Goal: Task Accomplishment & Management: Manage account settings

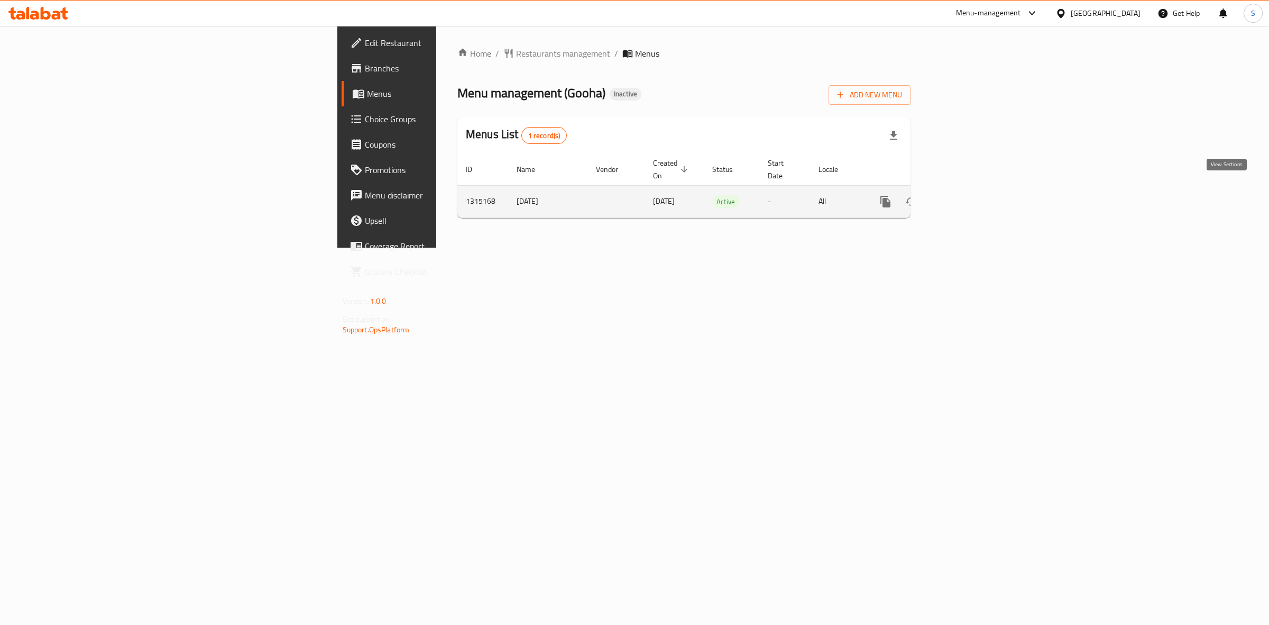
click at [975, 189] on link "enhanced table" at bounding box center [961, 201] width 25 height 25
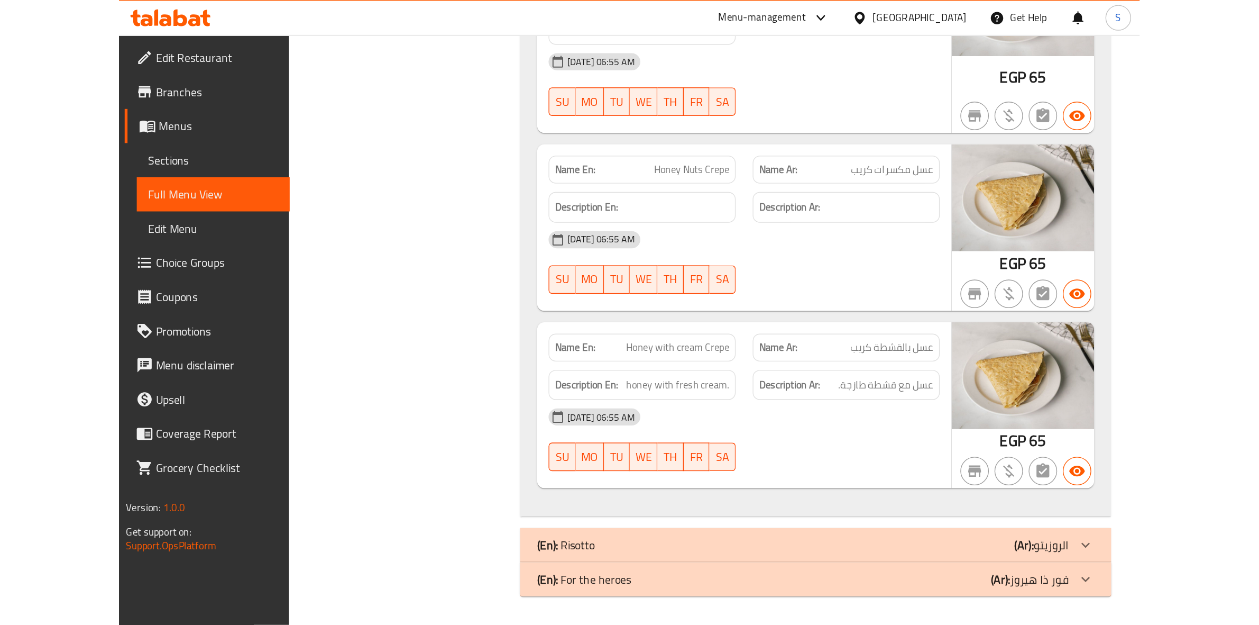
scroll to position [19292, 0]
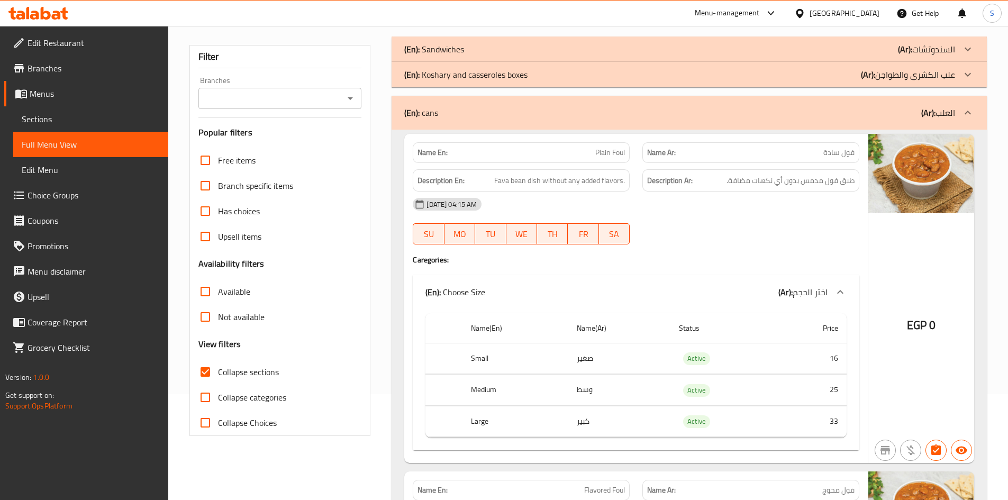
scroll to position [159, 0]
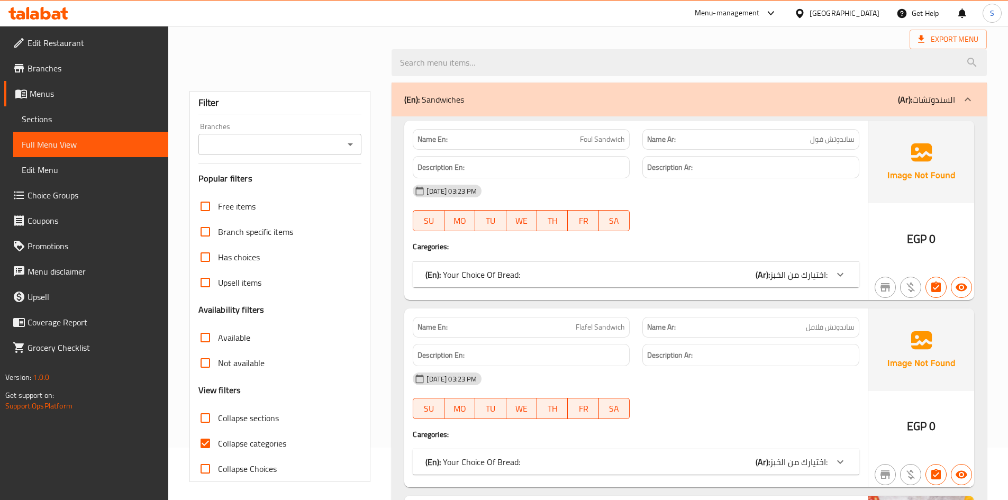
scroll to position [53, 0]
click at [225, 418] on span "Collapse sections" at bounding box center [248, 417] width 61 height 13
click at [218, 418] on input "Collapse sections" at bounding box center [205, 417] width 25 height 25
checkbox input "true"
click at [226, 439] on span "Collapse categories" at bounding box center [252, 442] width 68 height 13
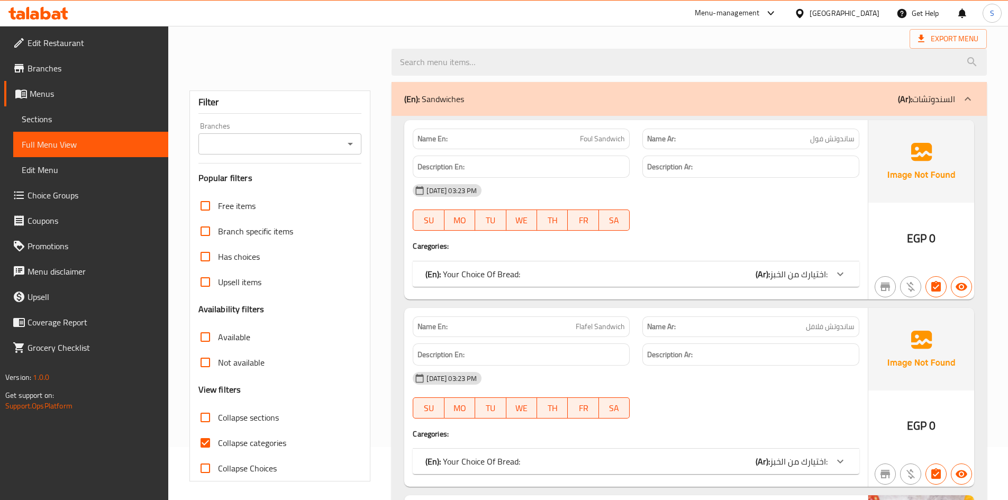
click at [218, 439] on input "Collapse categories" at bounding box center [205, 442] width 25 height 25
checkbox input "false"
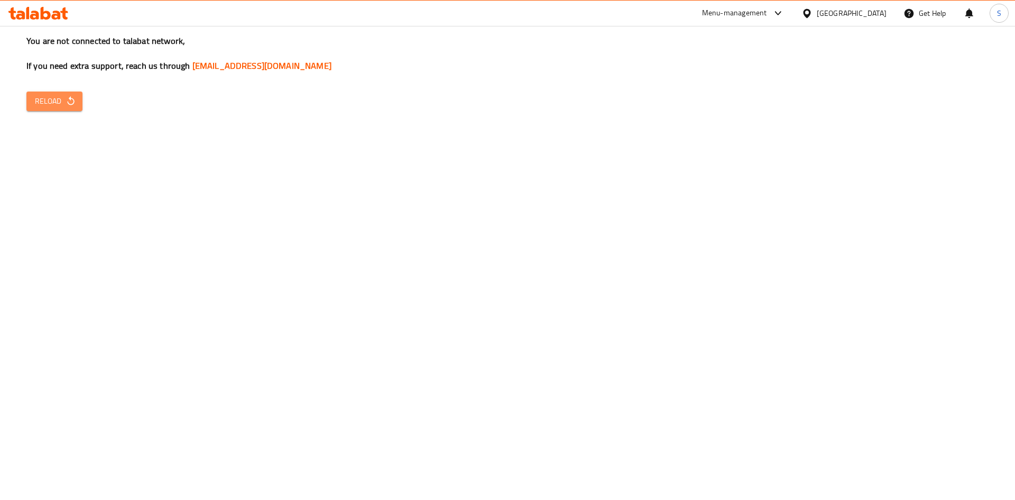
click at [48, 105] on span "Reload" at bounding box center [54, 101] width 39 height 13
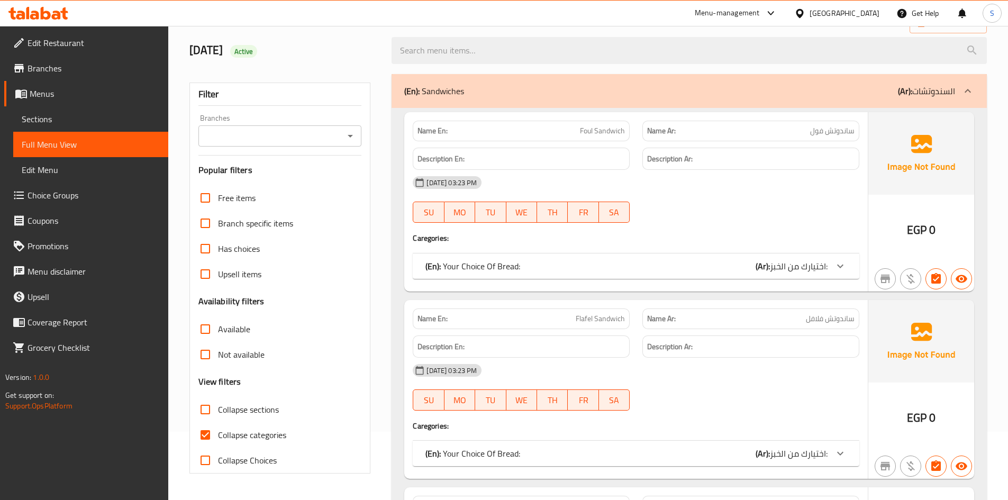
scroll to position [159, 0]
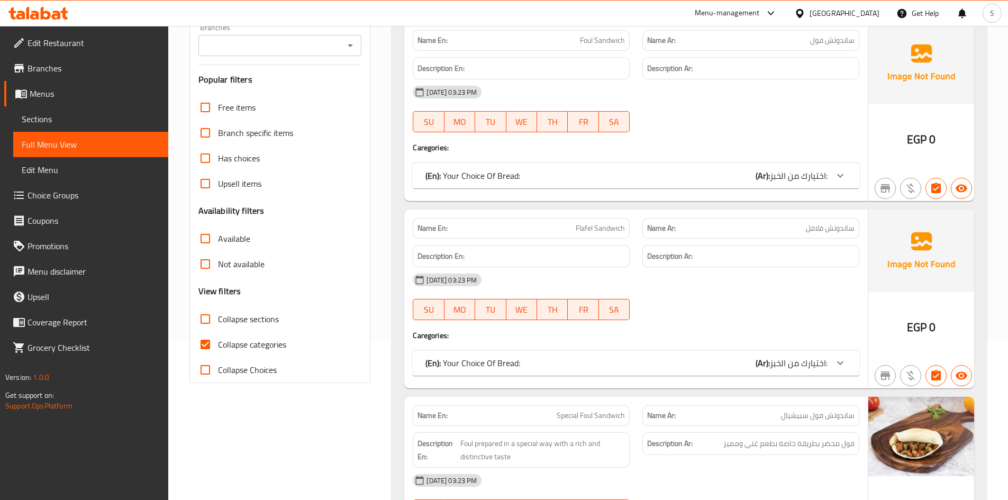
click at [222, 338] on span "Collapse categories" at bounding box center [252, 344] width 68 height 13
click at [218, 338] on input "Collapse categories" at bounding box center [205, 344] width 25 height 25
checkbox input "false"
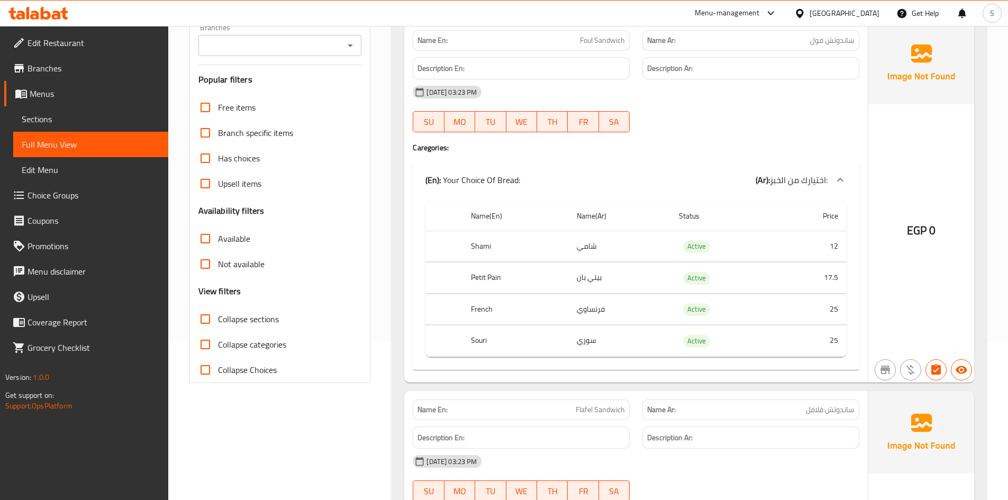
click at [219, 317] on span "Collapse sections" at bounding box center [248, 319] width 61 height 13
click at [218, 317] on input "Collapse sections" at bounding box center [205, 318] width 25 height 25
checkbox input "true"
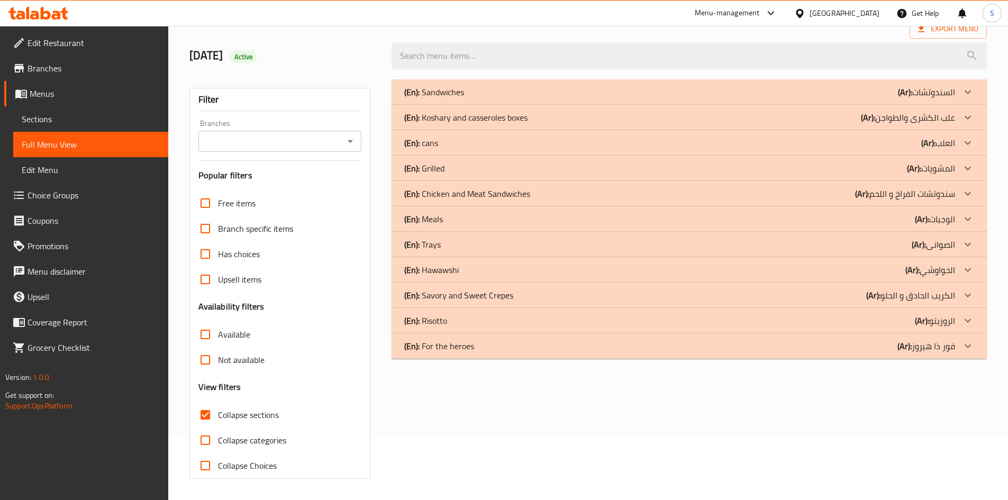
scroll to position [63, 0]
click at [453, 299] on p "(En): Savory and Sweet Crepes" at bounding box center [458, 295] width 109 height 13
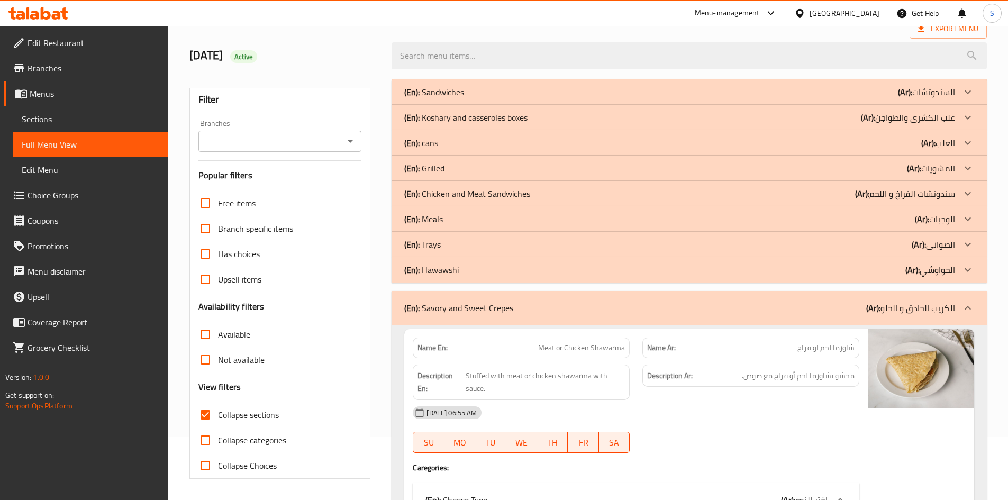
click at [448, 225] on div "(En): Meals (Ar): الوجبات" at bounding box center [688, 218] width 595 height 25
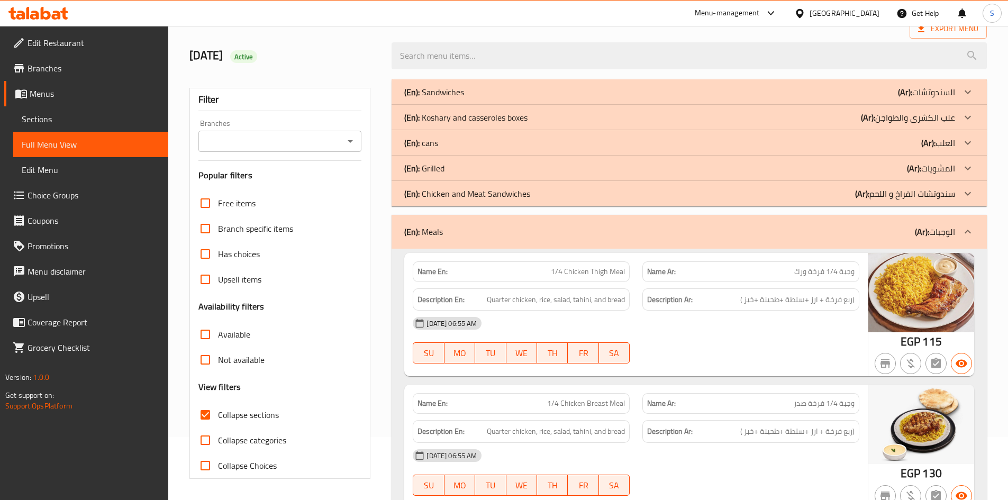
click at [470, 140] on div "(En): cans (Ar): العلب" at bounding box center [679, 142] width 551 height 13
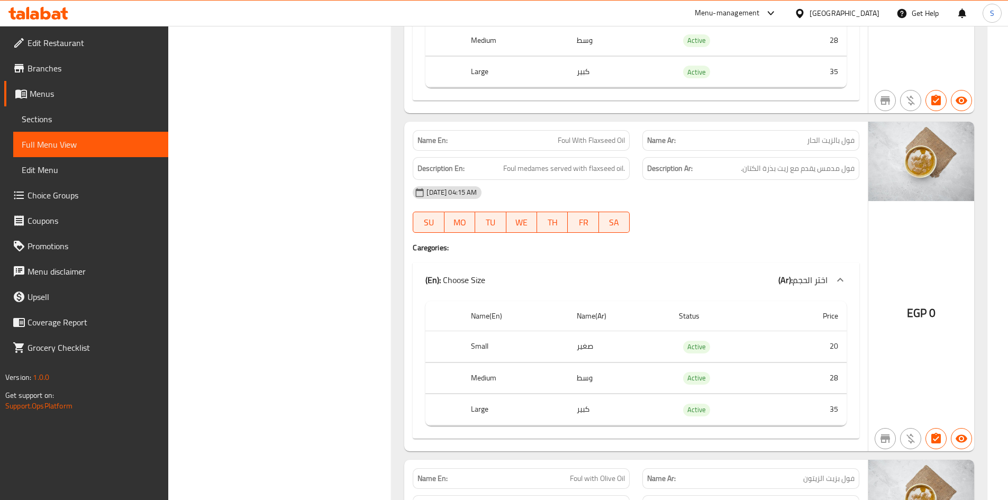
scroll to position [1534, 0]
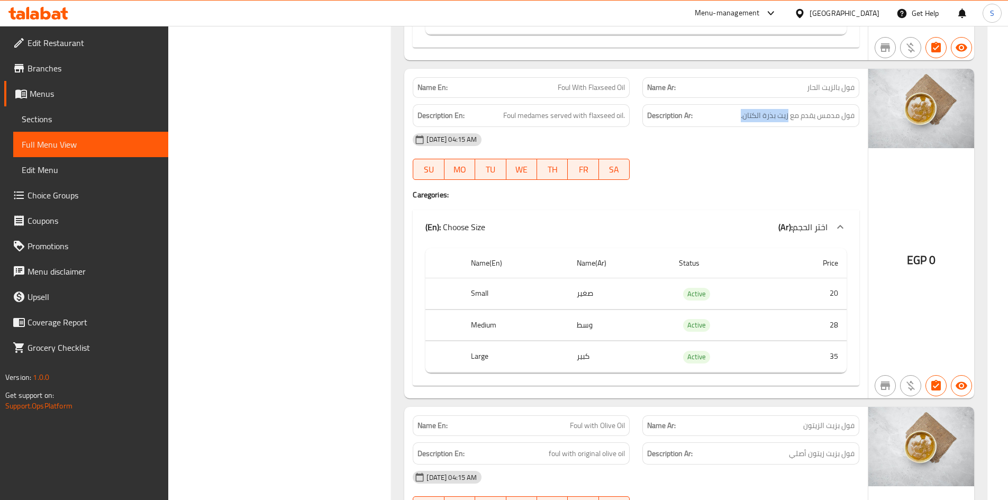
drag, startPoint x: 788, startPoint y: 113, endPoint x: 739, endPoint y: 122, distance: 49.6
click at [739, 122] on div "Description Ar: فول مدمس يقدم مع زيت بذرة الكتان." at bounding box center [750, 115] width 217 height 23
copy span "زيت بذرة الكتان."
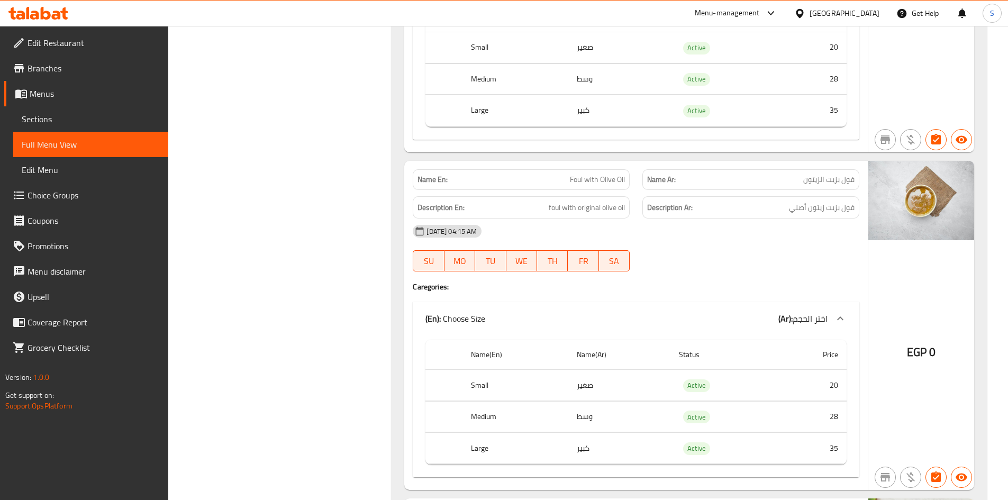
scroll to position [1798, 0]
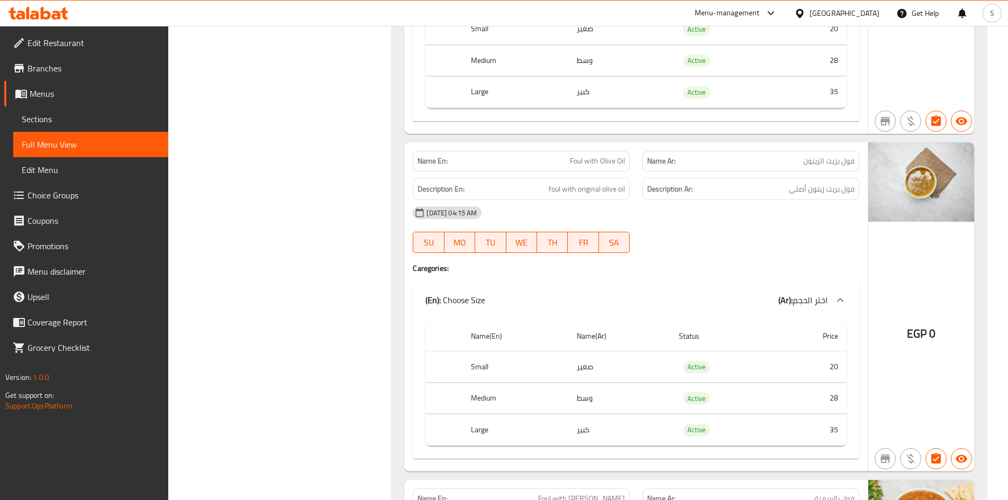
click at [801, 200] on div "30-09-2025 04:15 AM" at bounding box center [635, 212] width 459 height 25
click at [810, 181] on div "Description Ar: فول بزيت زيتون أصلي" at bounding box center [750, 189] width 217 height 23
copy div "فول بزيت زيتون أصلي"
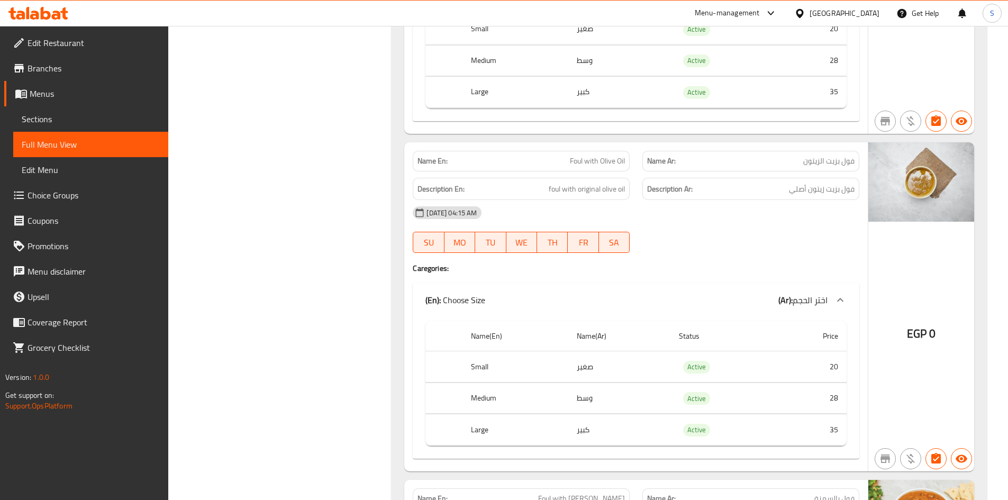
click at [603, 160] on span "Foul with Olive Oil" at bounding box center [597, 160] width 55 height 11
copy span "Foul with Olive Oil"
click at [681, 204] on div "30-09-2025 04:15 AM" at bounding box center [635, 212] width 459 height 25
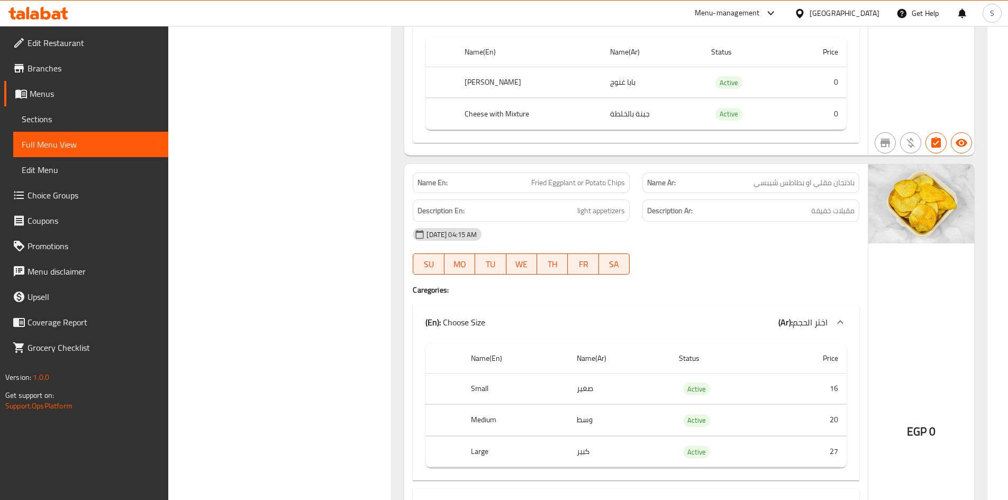
scroll to position [4813, 0]
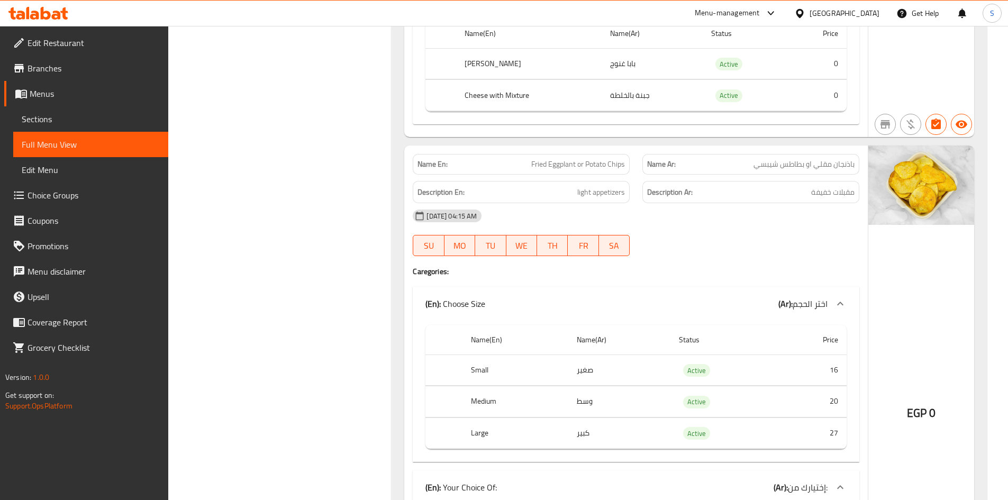
click at [598, 167] on span "Fried Eggplant or Potato Chips" at bounding box center [578, 164] width 94 height 11
copy span "Fried Eggplant or Potato Chips"
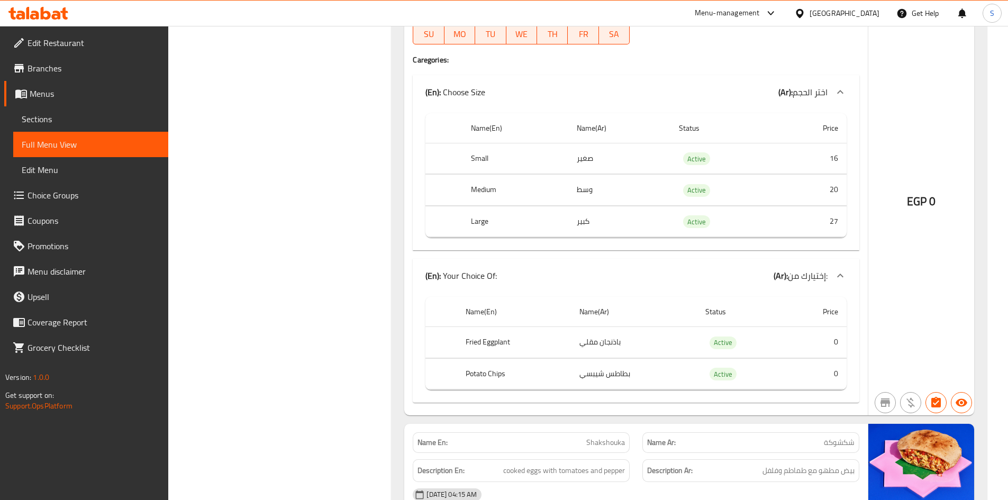
click at [618, 461] on div "Description En: cooked eggs with tomatoes and pepper" at bounding box center [521, 470] width 217 height 23
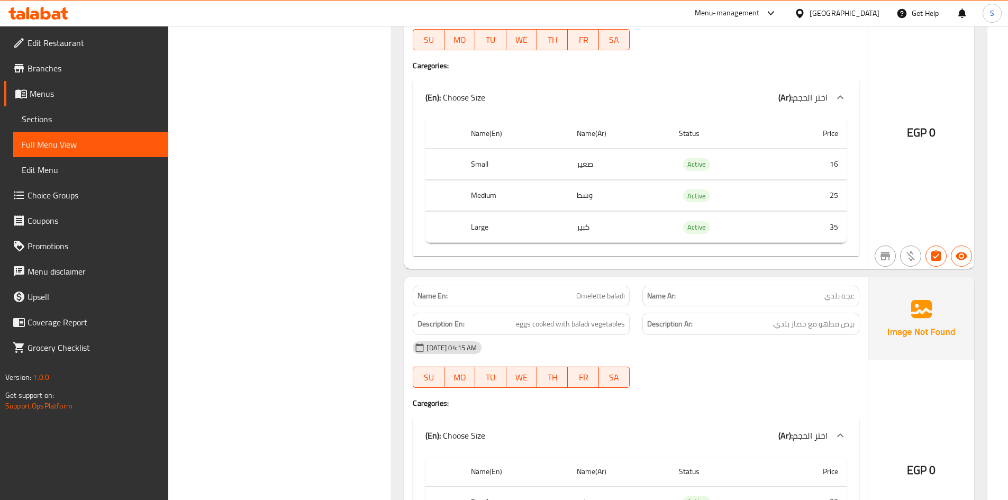
scroll to position [6400, 0]
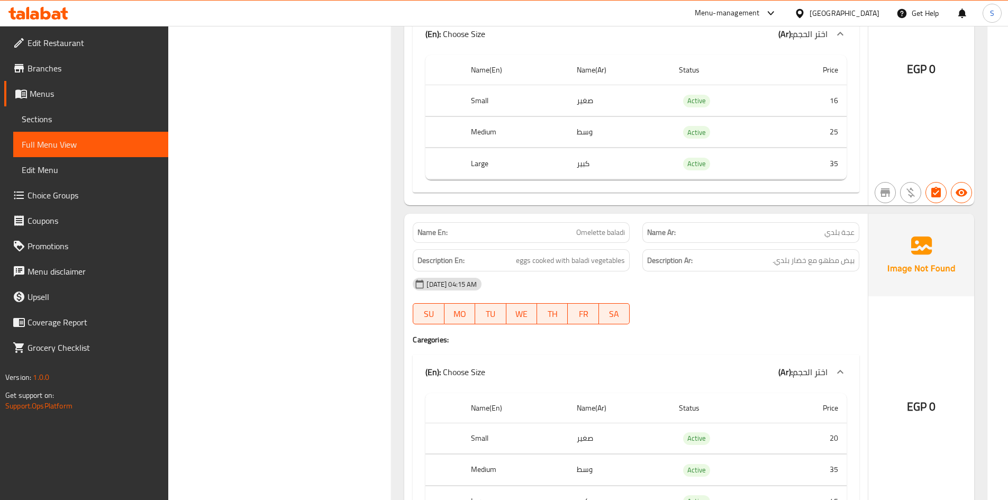
click at [849, 232] on span "عجة بلدي" at bounding box center [839, 232] width 30 height 11
copy span "عجة"
click at [633, 269] on div "Description En: eggs cooked with baladi vegetables" at bounding box center [521, 260] width 230 height 35
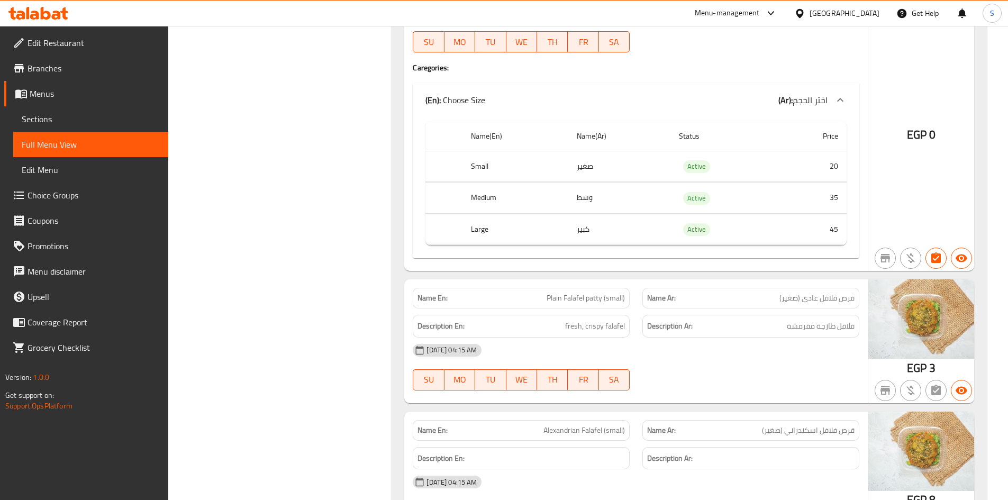
scroll to position [6770, 0]
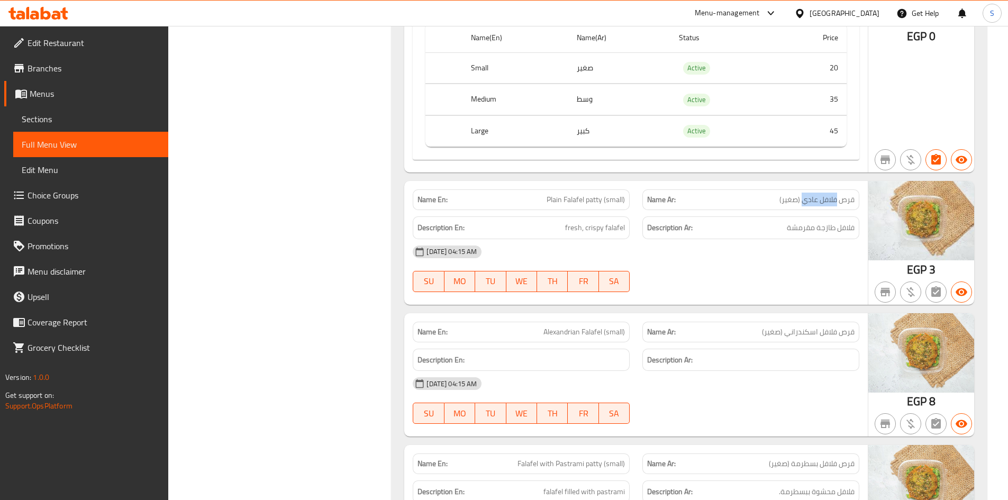
drag, startPoint x: 836, startPoint y: 199, endPoint x: 802, endPoint y: 202, distance: 34.5
click at [802, 202] on span "قرص فلافل عادي (صغير)" at bounding box center [816, 199] width 75 height 11
copy span "فلافل عادي"
click at [745, 361] on h6 "Description Ar:" at bounding box center [750, 359] width 207 height 13
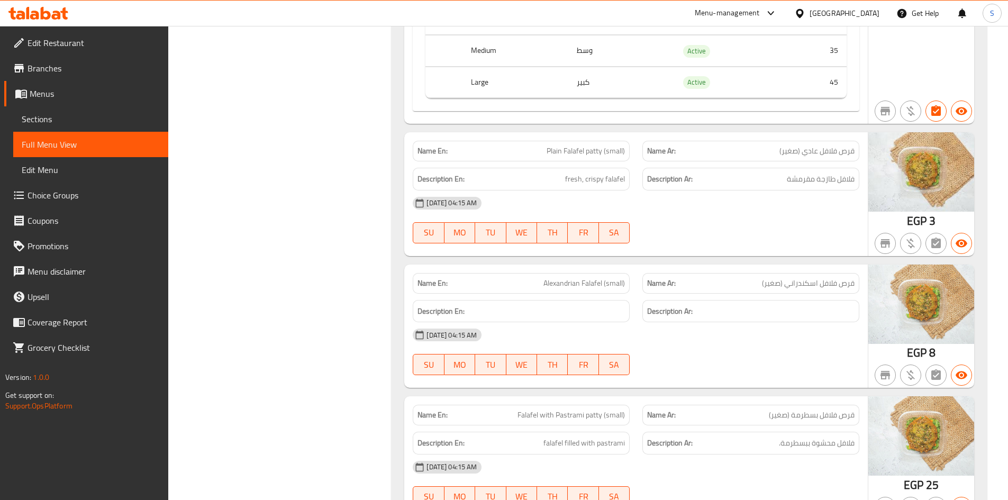
scroll to position [6876, 0]
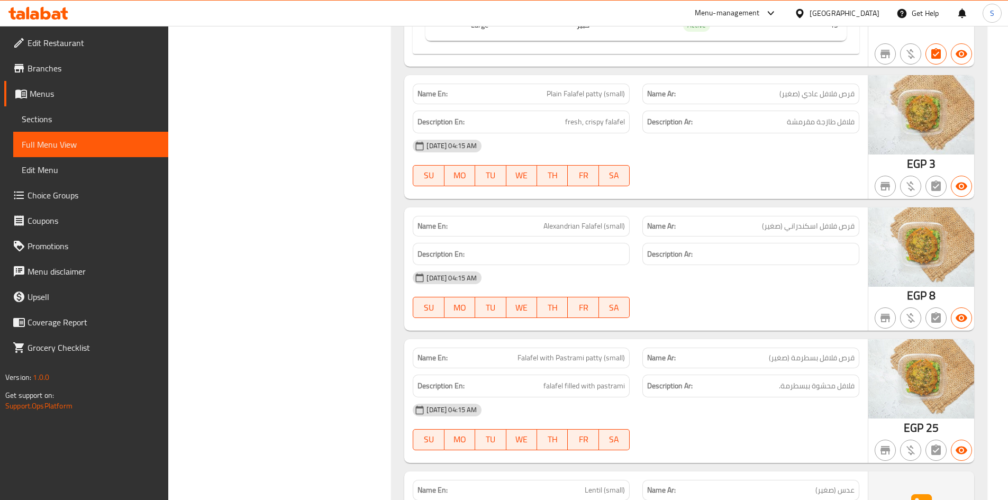
click at [625, 224] on span "Alexandrian Falafel (small)" at bounding box center [583, 226] width 81 height 11
copy span "Alexandrian Falafel (small)"
click at [742, 364] on div "Name Ar: قرص فلافل بسطرمة (صغير)" at bounding box center [750, 357] width 217 height 21
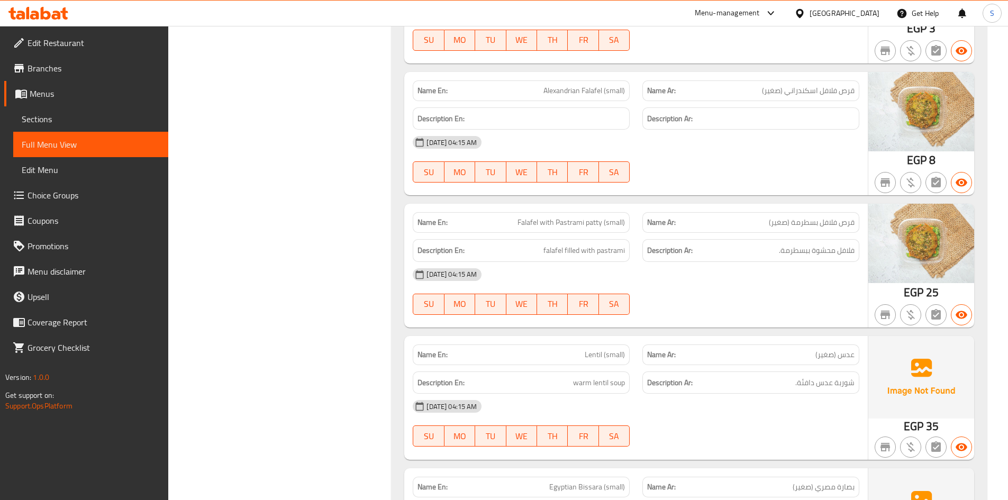
scroll to position [7063, 0]
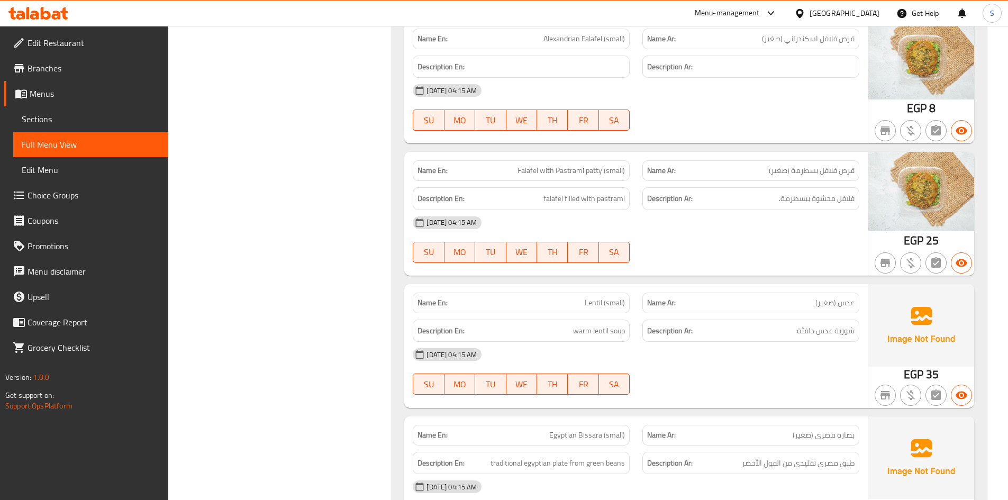
click at [546, 167] on span "Falafel with Pastrami patty (small)" at bounding box center [570, 170] width 107 height 11
copy span "Falafel with Pastrami patty (small)"
click at [755, 350] on div "30-09-2025 04:15 AM" at bounding box center [635, 354] width 459 height 25
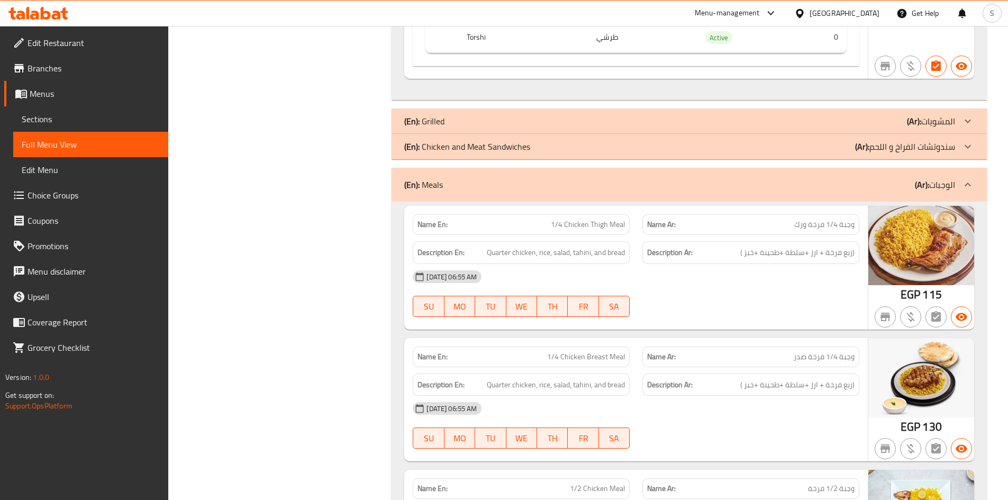
scroll to position [8015, 0]
click at [612, 259] on div "Description En: Quarter chicken, rice, salad, tahini, and bread" at bounding box center [521, 251] width 217 height 23
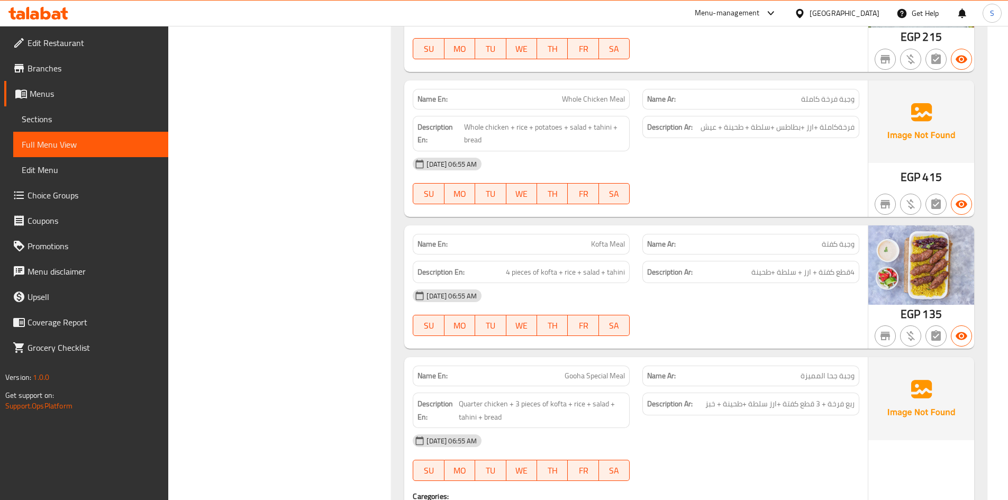
scroll to position [8597, 0]
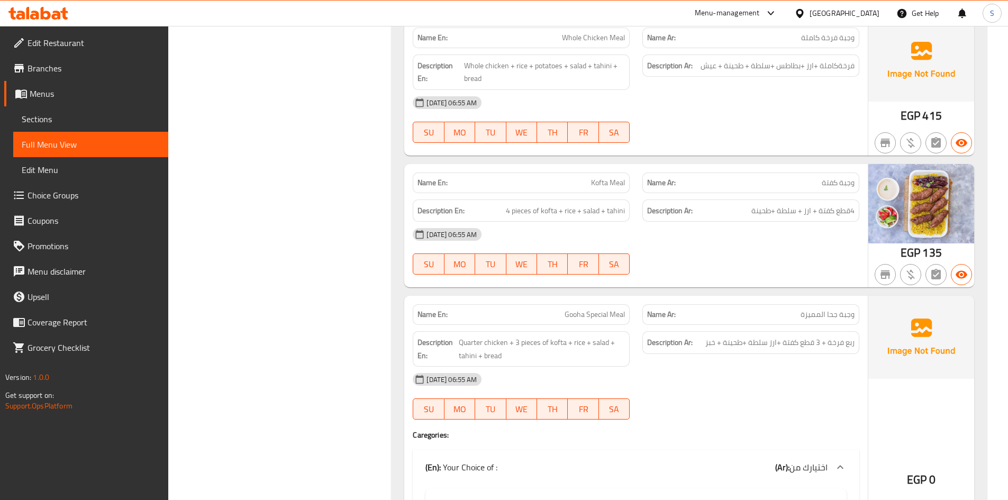
click at [617, 186] on span "Kofta Meal" at bounding box center [608, 182] width 34 height 11
click at [804, 189] on div "Name Ar: وجبة كفتة" at bounding box center [750, 182] width 217 height 21
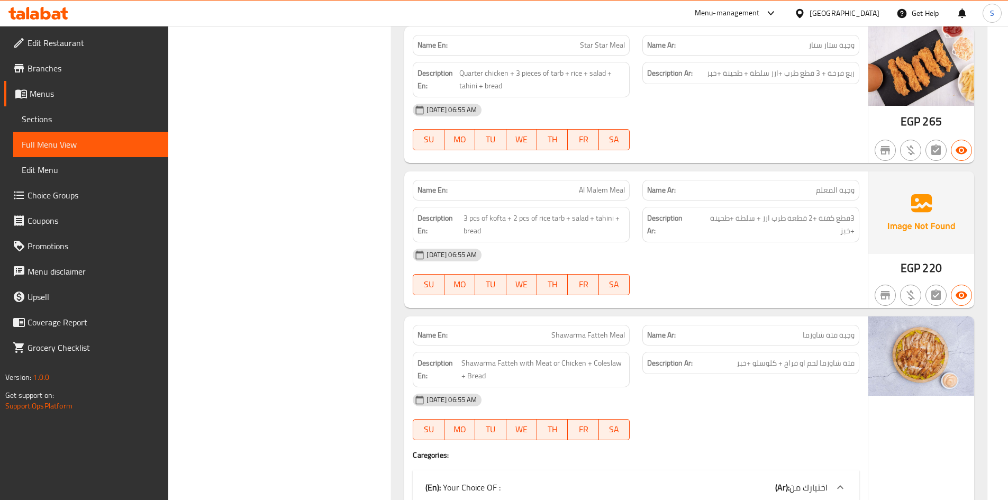
scroll to position [9337, 0]
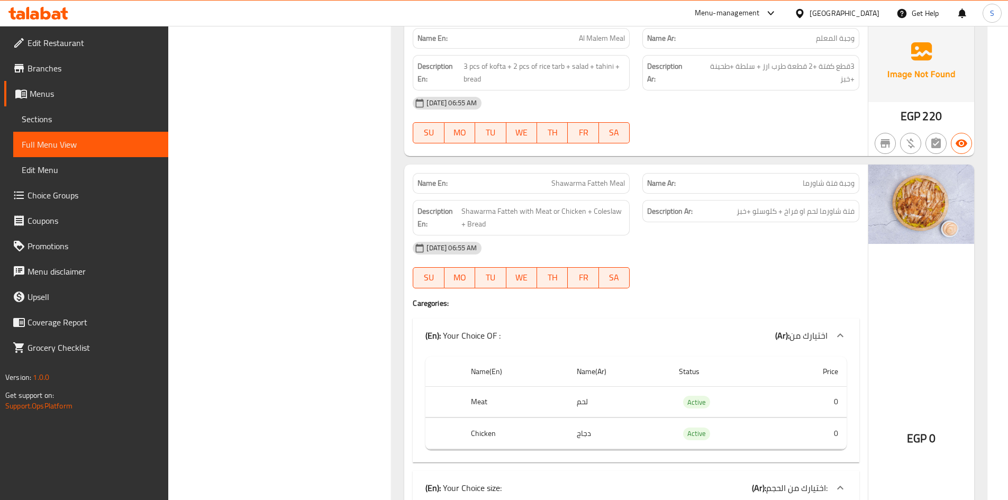
click at [848, 184] on span "وجبة فتة شاورما" at bounding box center [828, 183] width 52 height 11
drag, startPoint x: 592, startPoint y: 209, endPoint x: 599, endPoint y: 227, distance: 18.8
click at [599, 227] on span "Shawarma Fatteh with Meat or Chicken + Coleslaw + Bread" at bounding box center [543, 218] width 164 height 26
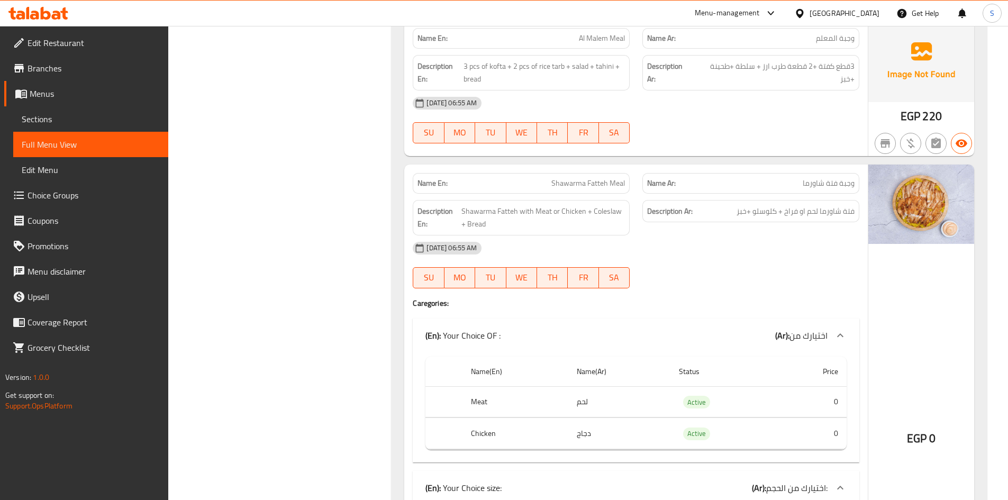
click at [624, 266] on div "SU MO TU WE TH FR SA" at bounding box center [521, 278] width 230 height 34
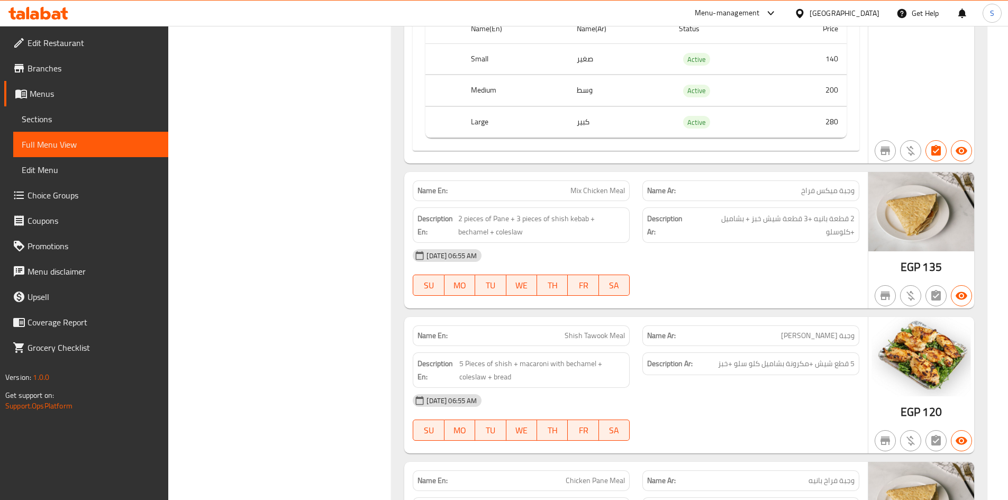
scroll to position [10183, 0]
click at [825, 225] on span "2 قطعة بانيه +3 قطعة شيش خبز + بشاميل +كلوسلو" at bounding box center [774, 225] width 160 height 26
copy div "2 قطعة بانيه +3 قطعة شيش خبز + بشاميل +كلوسلو"
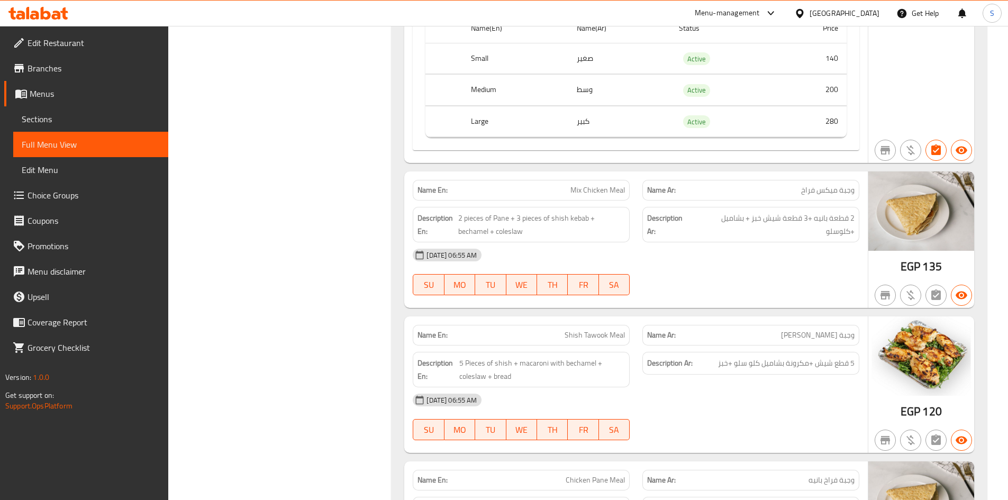
click at [760, 243] on div "30-09-2025 06:55 AM" at bounding box center [635, 254] width 459 height 25
click at [778, 218] on span "2 قطعة بانيه +3 قطعة شيش خبز + بشاميل +كلوسلو" at bounding box center [774, 225] width 160 height 26
click at [783, 240] on div "Description Ar: 2 قطعة بانيه +3 قطعة شيش خبز + بشاميل +كلوسلو" at bounding box center [750, 224] width 217 height 35
drag, startPoint x: 808, startPoint y: 216, endPoint x: 753, endPoint y: 222, distance: 54.8
click at [753, 222] on span "2 قطعة بانيه +3 قطعة شيش خبز + بشاميل +كلوسلو" at bounding box center [774, 225] width 160 height 26
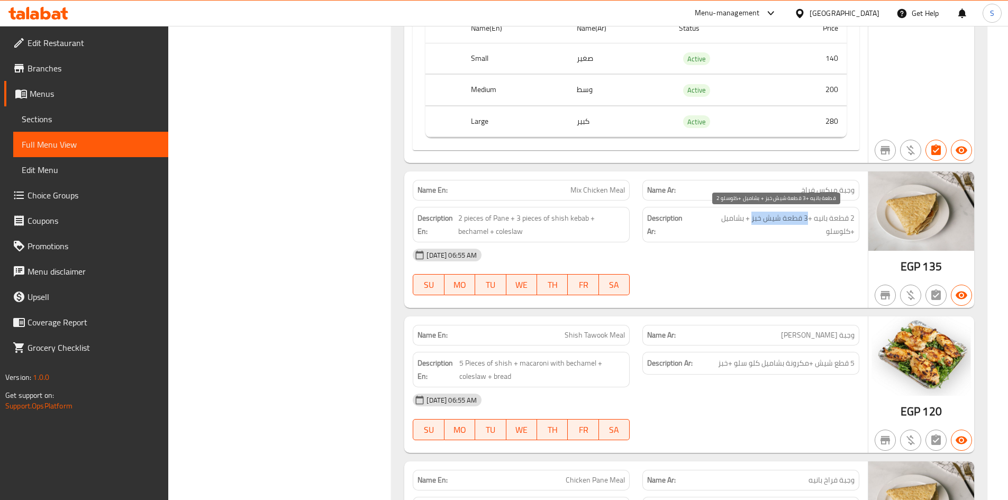
copy span "3 قطعة شيش خبز"
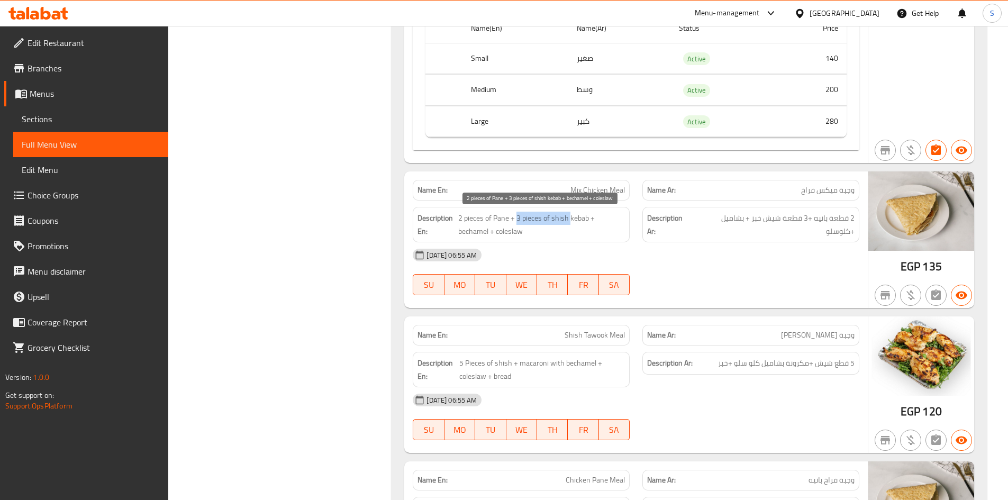
drag, startPoint x: 517, startPoint y: 218, endPoint x: 571, endPoint y: 218, distance: 53.4
click at [571, 218] on span "2 pieces of Pane + 3 pieces of shish kebab + bechamel + coleslaw" at bounding box center [541, 225] width 167 height 26
click at [761, 409] on div "30-09-2025 06:55 AM" at bounding box center [635, 399] width 459 height 25
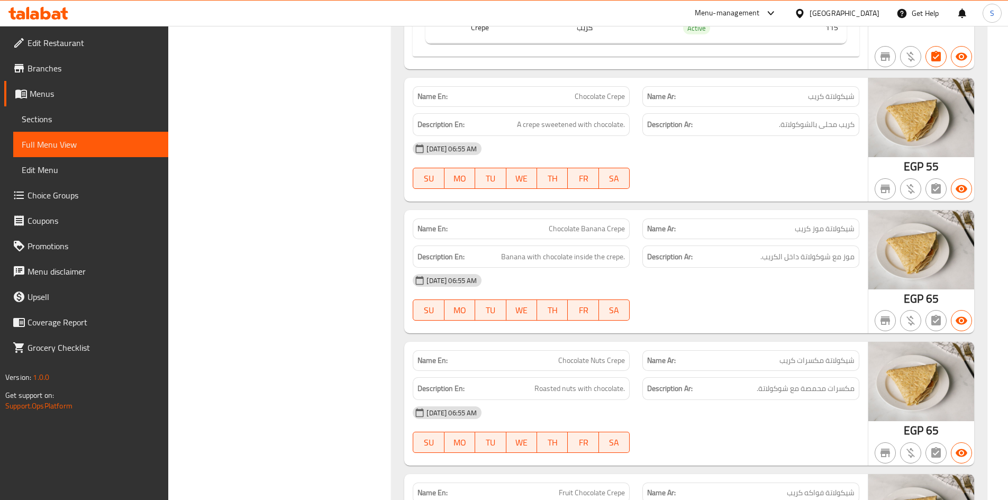
scroll to position [18645, 0]
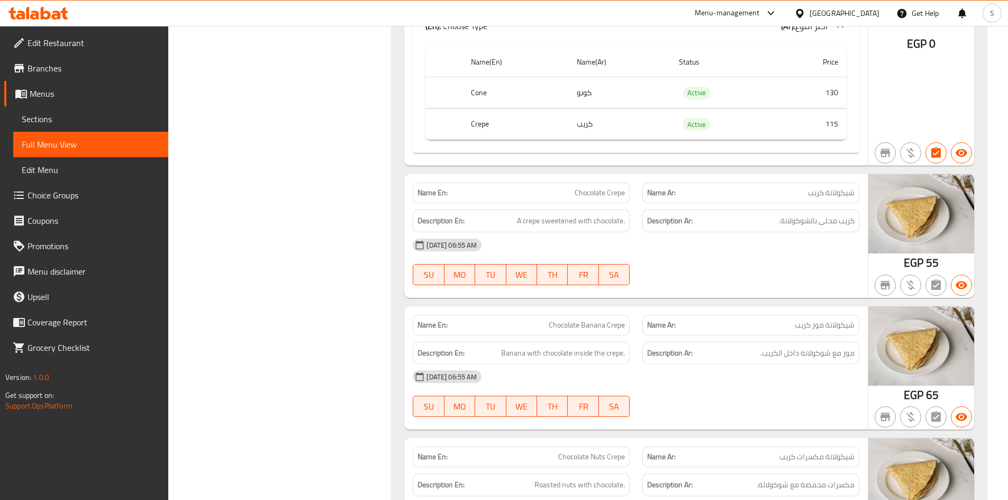
click at [607, 193] on span "Chocolate Crepe" at bounding box center [599, 192] width 50 height 11
click at [729, 252] on div "30-09-2025 06:55 AM" at bounding box center [635, 244] width 459 height 25
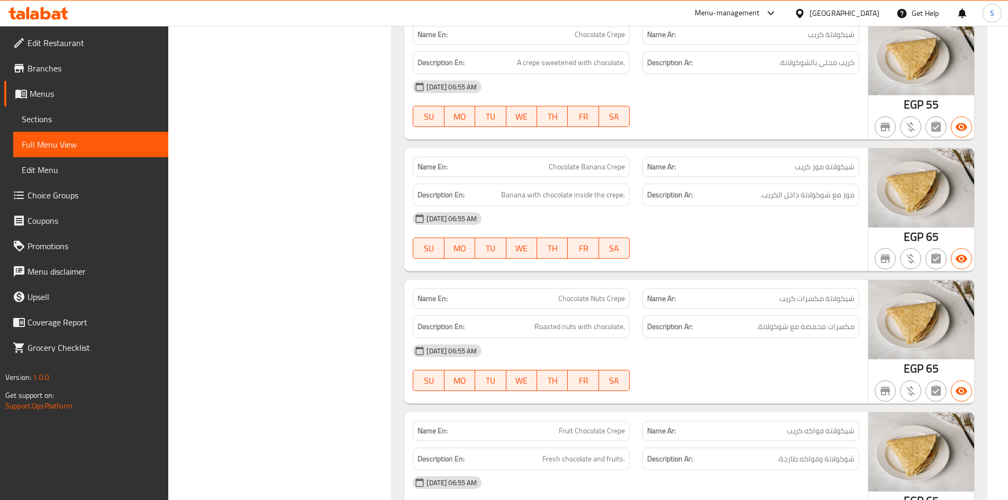
scroll to position [18804, 0]
click at [601, 166] on span "Chocolate Banana Crepe" at bounding box center [586, 166] width 76 height 11
click at [691, 313] on div "Description Ar: مكسرات محمصة مع شوكولاتة." at bounding box center [751, 325] width 230 height 35
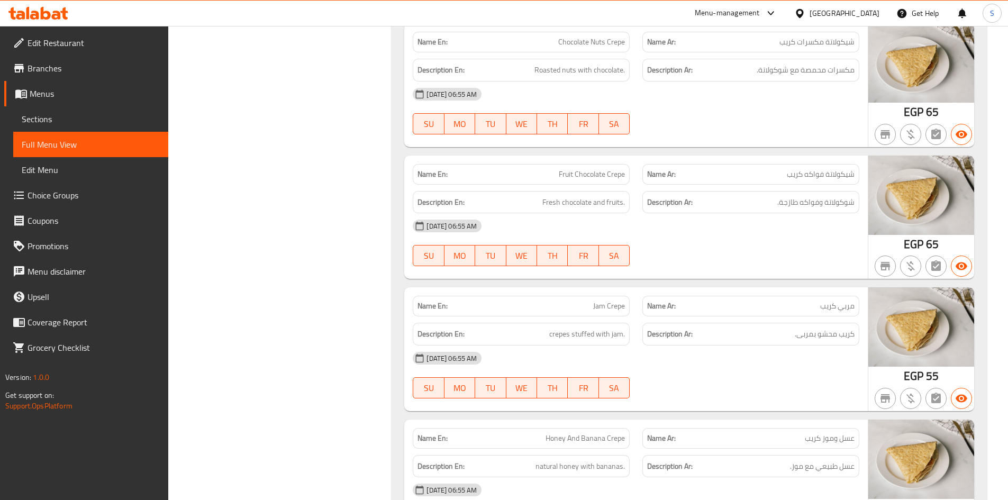
scroll to position [19121, 0]
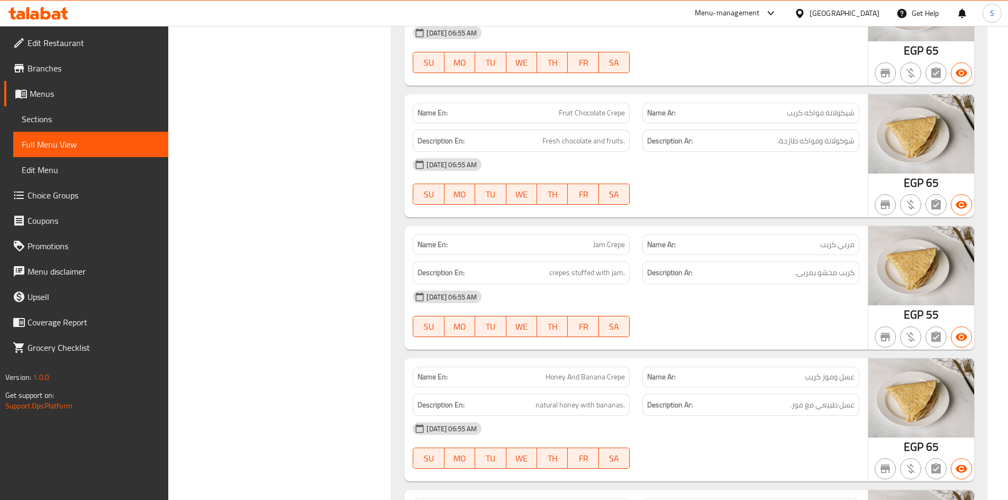
click at [612, 246] on span "Jam Crepe" at bounding box center [609, 244] width 32 height 11
click at [746, 310] on div "30-09-2025 06:55 AM SU MO TU WE TH FR SA" at bounding box center [635, 313] width 459 height 59
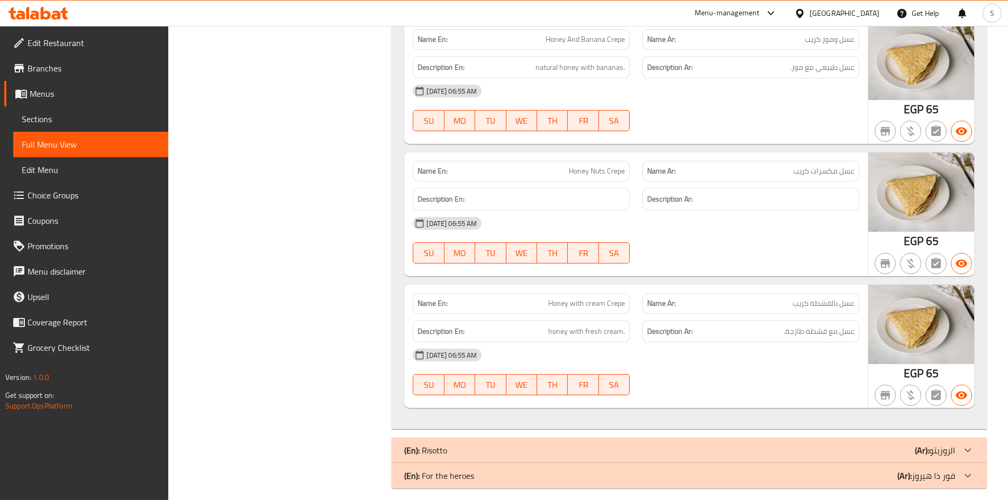
scroll to position [19468, 0]
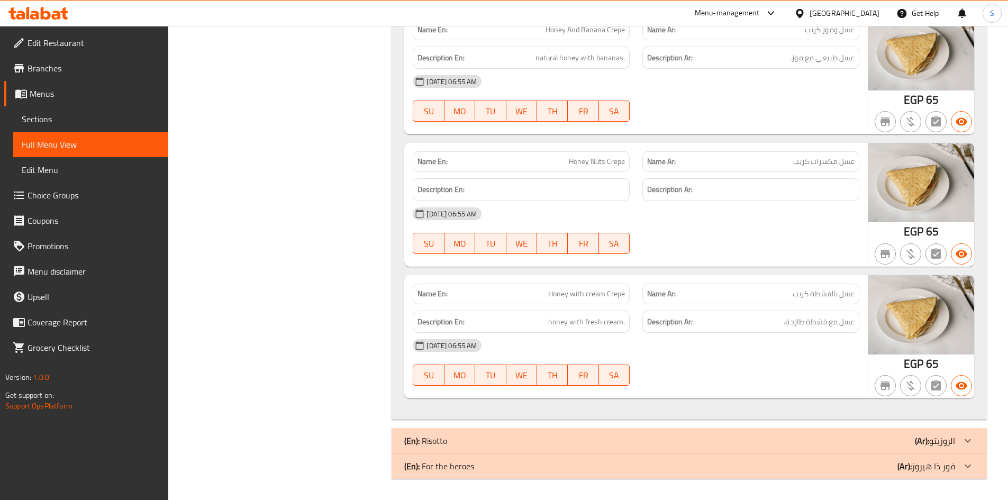
click at [825, 120] on div at bounding box center [751, 121] width 230 height 13
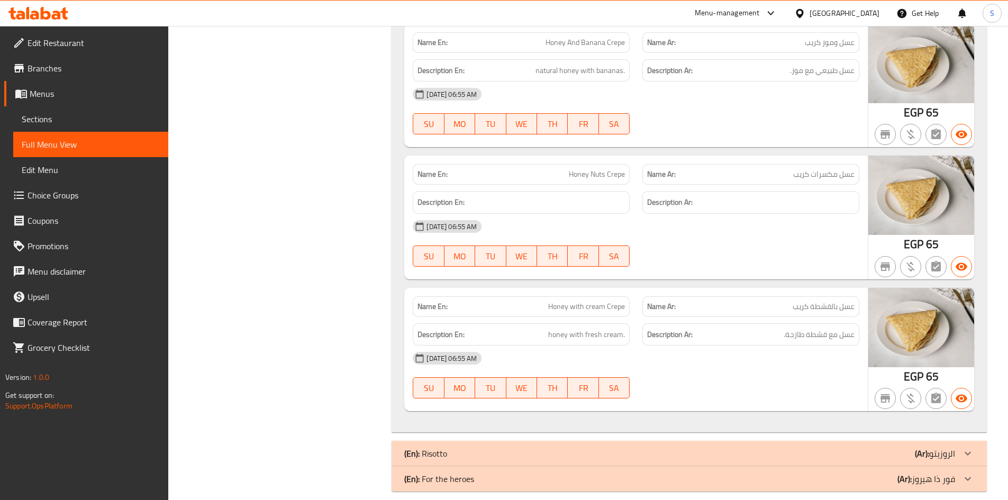
scroll to position [10152, 0]
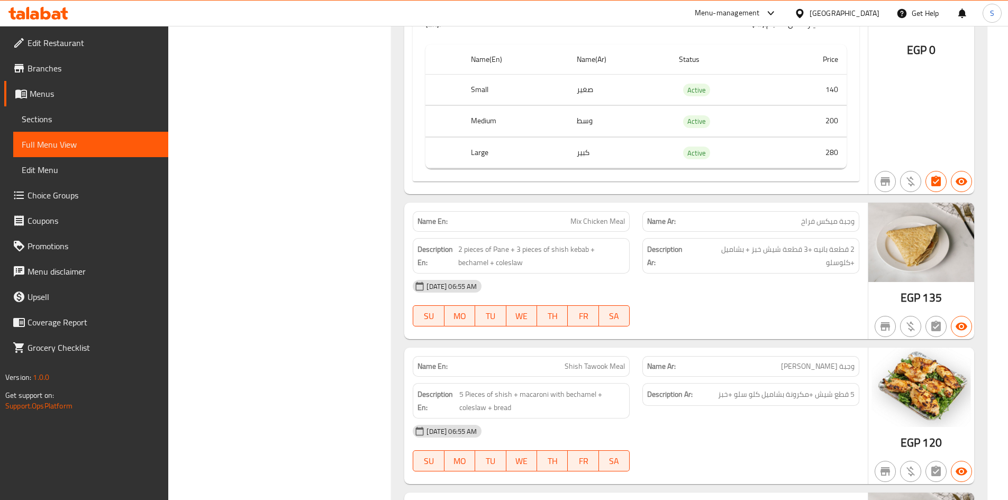
click at [578, 216] on span "Mix Chicken Meal" at bounding box center [597, 221] width 54 height 11
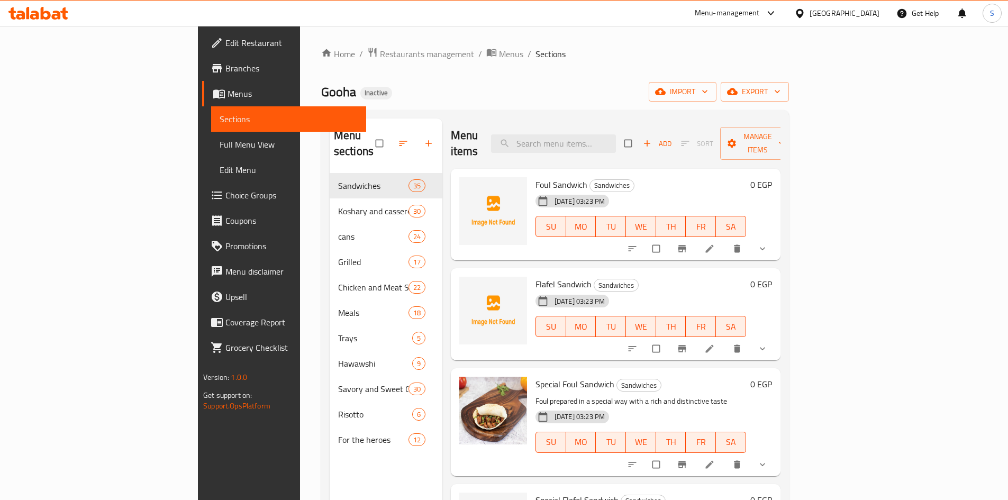
click at [612, 99] on div "Gooha Inactive import export" at bounding box center [555, 92] width 468 height 20
click at [597, 141] on input "search" at bounding box center [553, 143] width 125 height 19
paste input "Foul with Olive Oil"
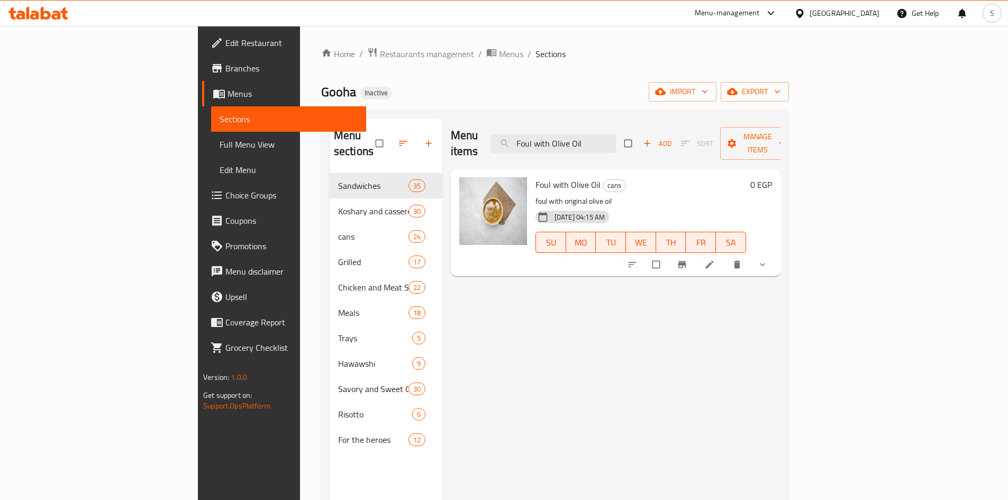
click at [535, 195] on p "foul with original olive oil" at bounding box center [640, 201] width 210 height 13
copy p "original"
click at [616, 134] on input "Foul with Olive Oil" at bounding box center [553, 143] width 125 height 19
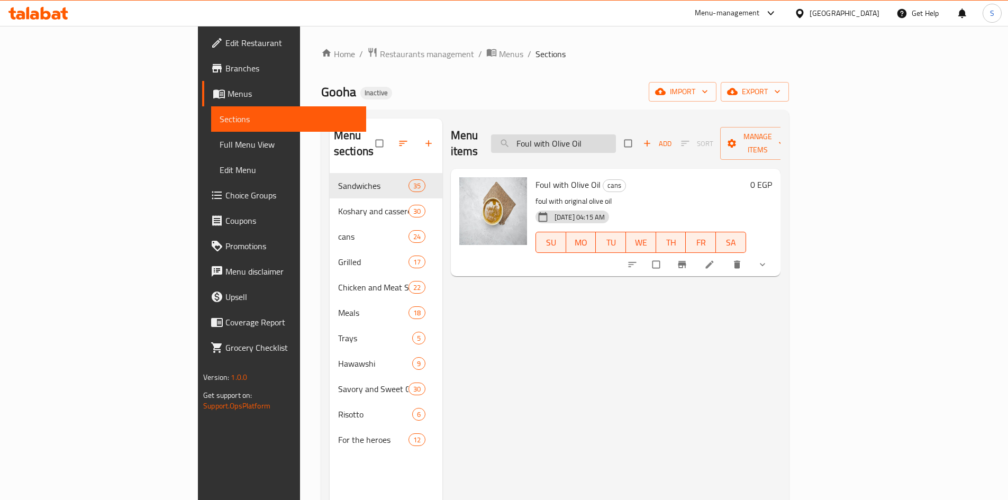
click at [616, 134] on input "Foul with Olive Oil" at bounding box center [553, 143] width 125 height 19
paste input "ried Eggplant or Potato Chips"
click at [599, 134] on input "Fried Eggplant or Potato Chips" at bounding box center [553, 143] width 125 height 19
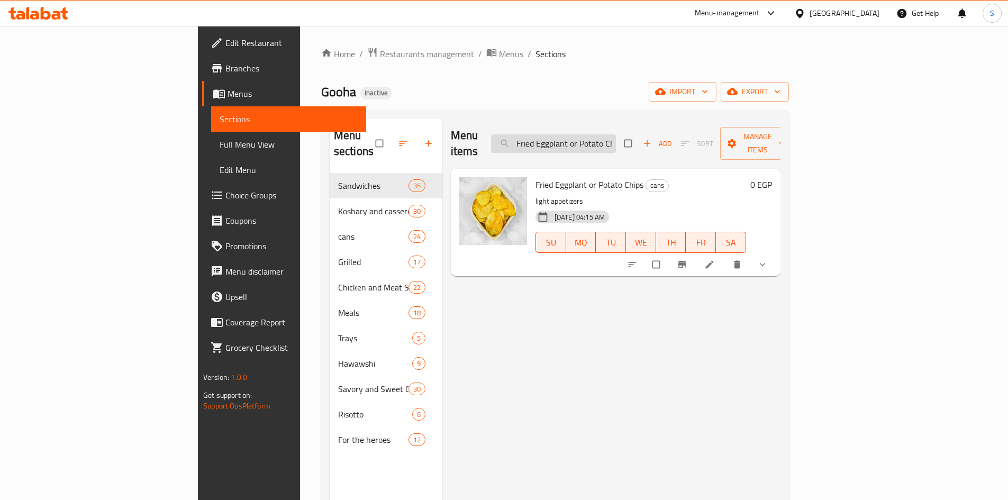
paste input "alafel with Pastrami [PERSON_NAME] (small)"
click at [608, 139] on input "Falafel with Pastrami patty (small)" at bounding box center [553, 143] width 125 height 19
paste input "Chocolate Crepe"
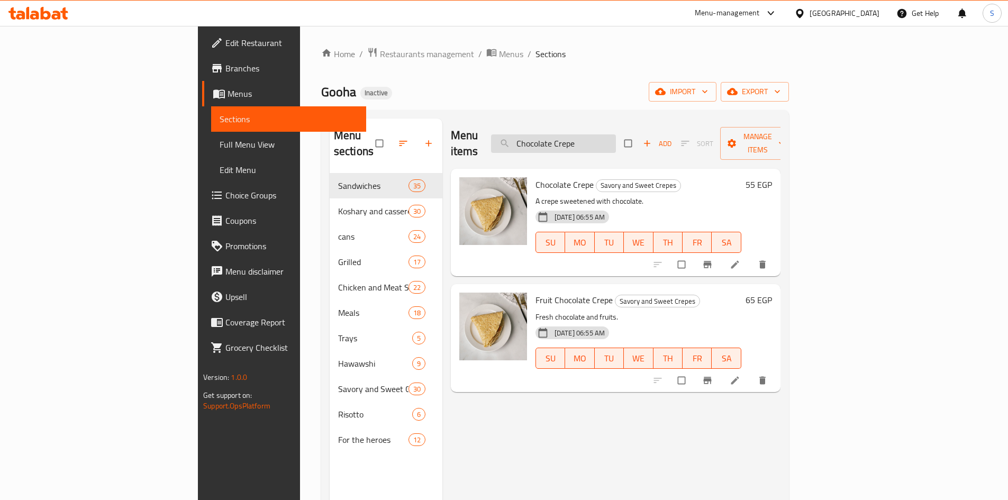
click at [616, 134] on input "Chocolate Crepe" at bounding box center [553, 143] width 125 height 19
paste input "Banana"
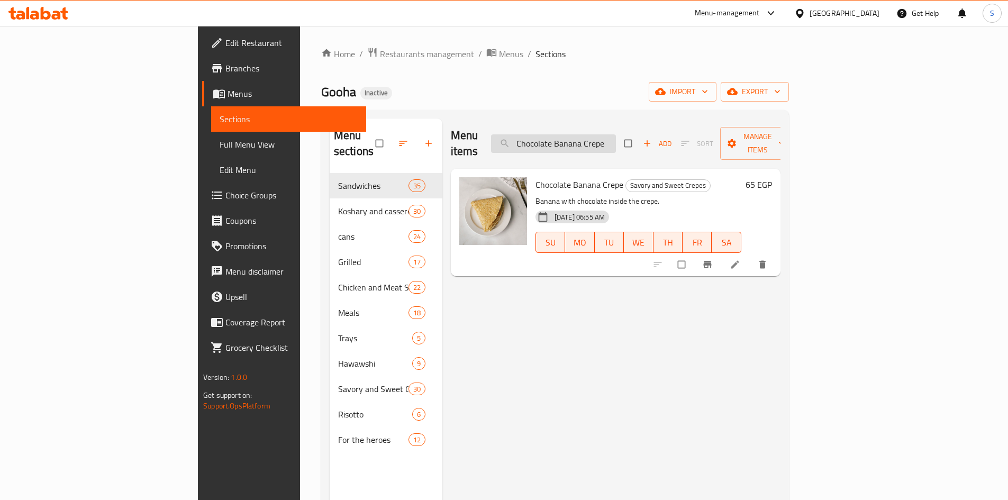
click at [592, 135] on input "Chocolate Banana Crepe" at bounding box center [553, 143] width 125 height 19
paste input "Jam"
click at [607, 134] on input "Jam Crepe" at bounding box center [553, 143] width 125 height 19
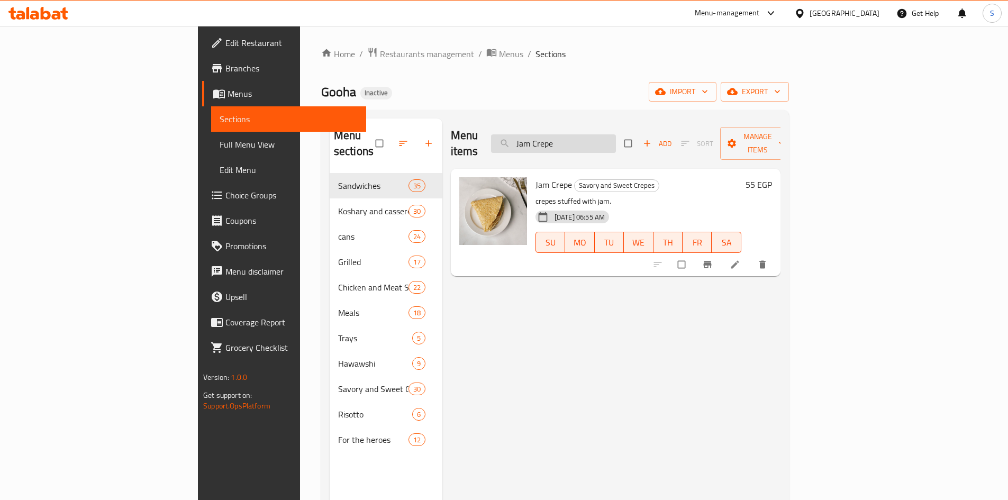
click at [607, 134] on input "Jam Crepe" at bounding box center [553, 143] width 125 height 19
paste input "عجة"
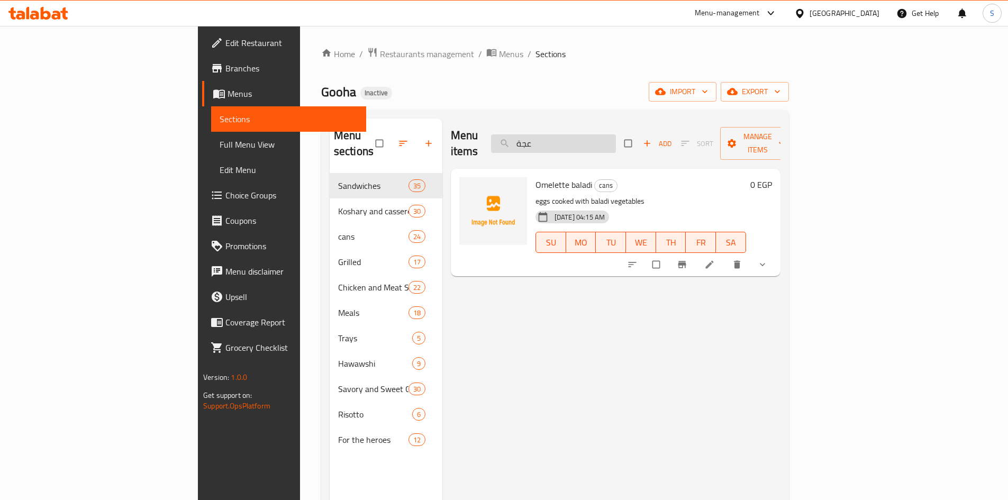
click at [616, 139] on input "عجة" at bounding box center [553, 143] width 125 height 19
paste input "فلافل عادي"
click at [616, 139] on input "فلافل عادي" at bounding box center [553, 143] width 125 height 19
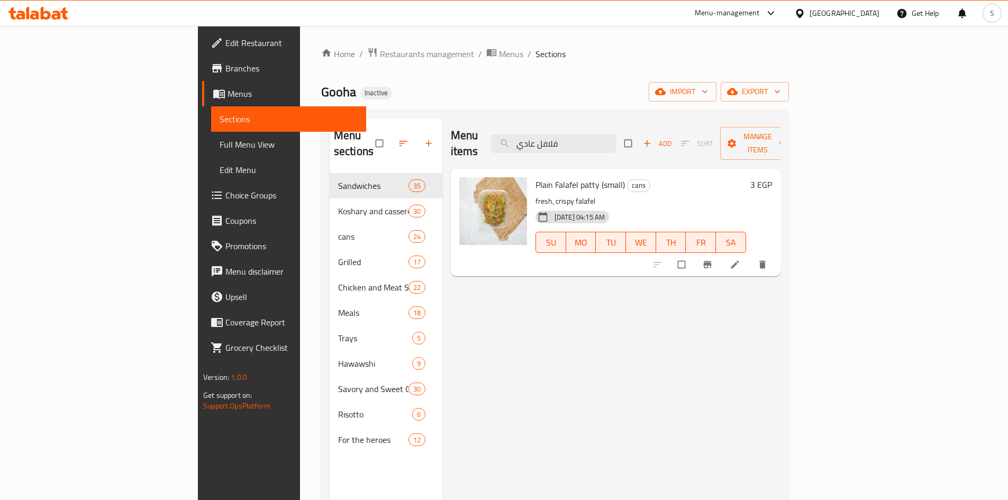
click at [629, 124] on div "Menu items فلافل عادي Add Sort Manage items" at bounding box center [615, 143] width 329 height 50
click at [616, 137] on input "فلافل عادي" at bounding box center [553, 143] width 125 height 19
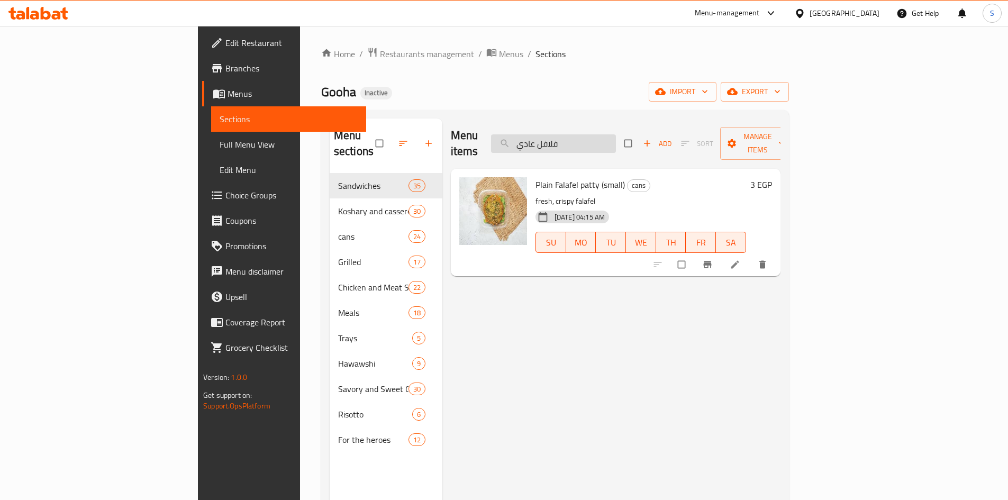
paste input "Alexandrian Falafel (small)"
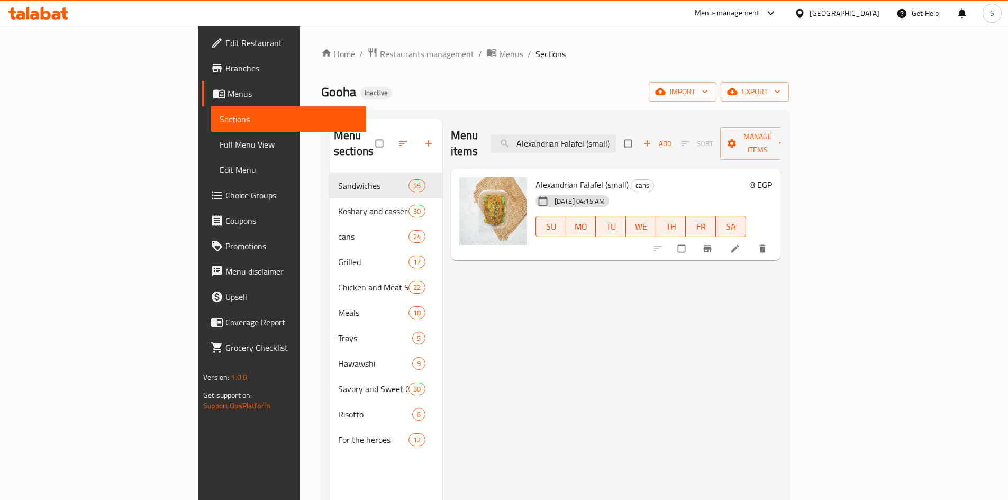
click at [621, 146] on div "Menu items Alexandrian Falafel (small) Add Sort Manage items" at bounding box center [615, 143] width 329 height 50
click at [616, 138] on input "Alexandrian Falafel (small)" at bounding box center [553, 143] width 125 height 19
paste input "Mix Chicken Meal"
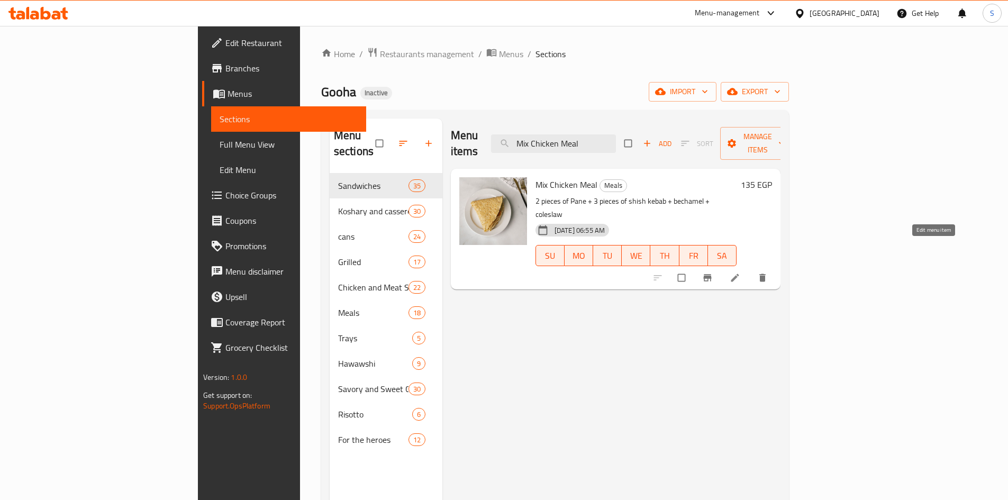
type input "Mix Chicken Meal"
click at [526, 103] on div "Home / Restaurants management / Menus / Sections Gooha Inactive import export M…" at bounding box center [555, 337] width 468 height 580
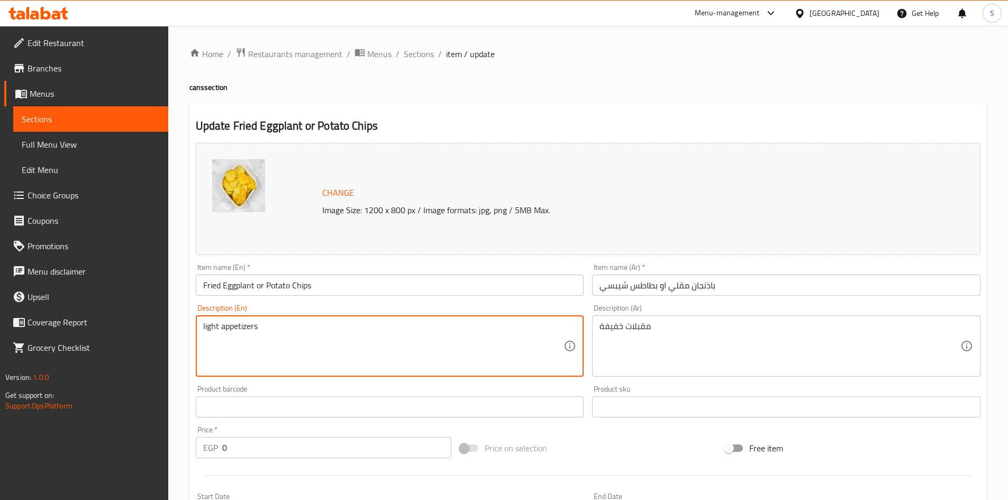
click at [383, 325] on textarea "light appetizers" at bounding box center [383, 346] width 361 height 50
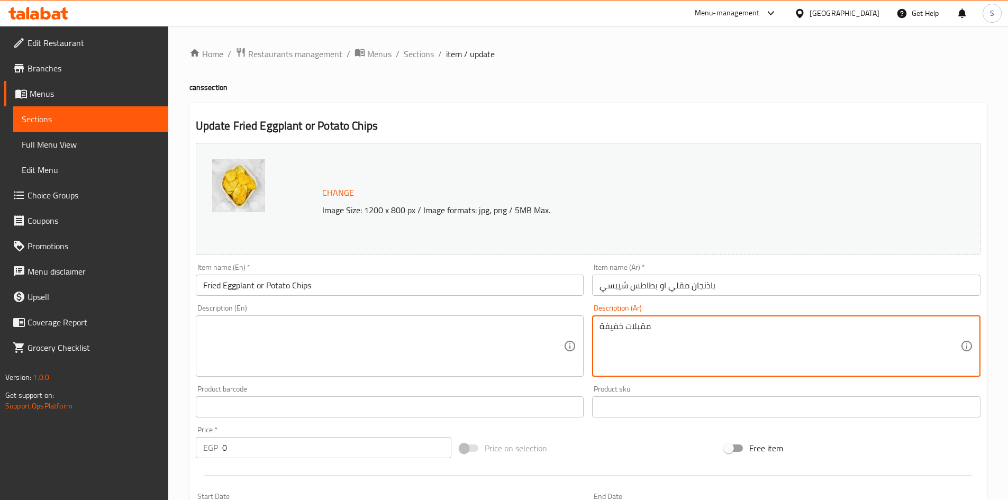
click at [673, 324] on textarea "مقبلات خفيفة" at bounding box center [779, 346] width 361 height 50
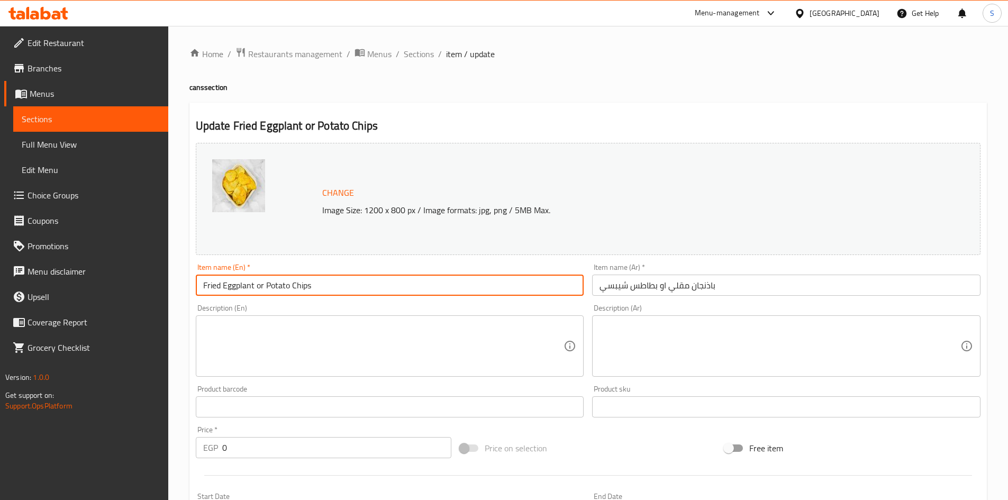
click at [484, 283] on input "Fried Eggplant or Potato Chips" at bounding box center [390, 284] width 388 height 21
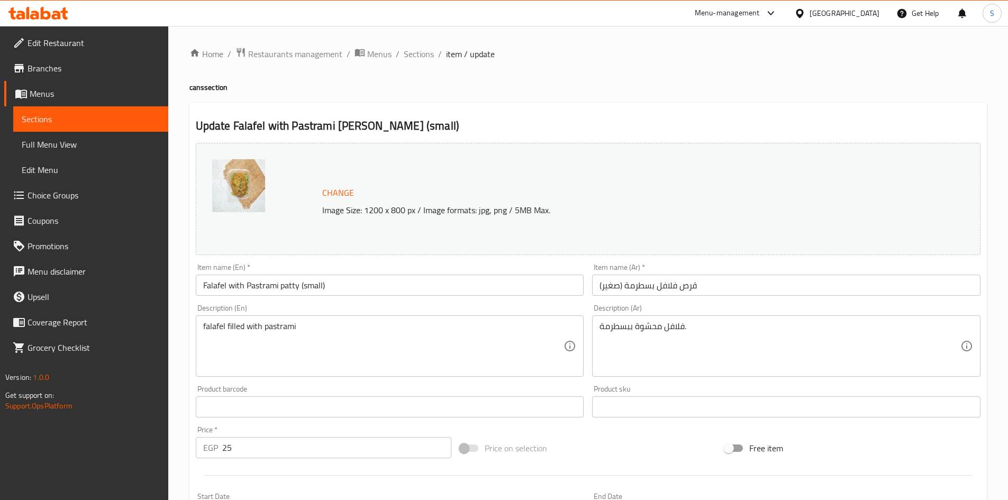
click at [288, 313] on div "Description (En) falafel filled with pastrami Description (En)" at bounding box center [390, 340] width 388 height 72
click at [275, 319] on div "falafel filled with pastrami Description (En)" at bounding box center [390, 345] width 388 height 61
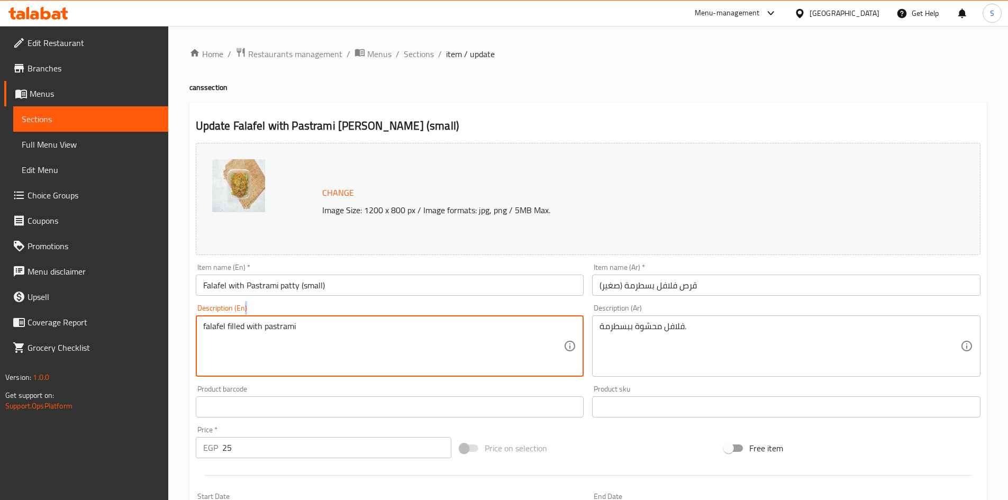
click at [275, 319] on div "falafel filled with pastrami Description (En)" at bounding box center [390, 345] width 388 height 61
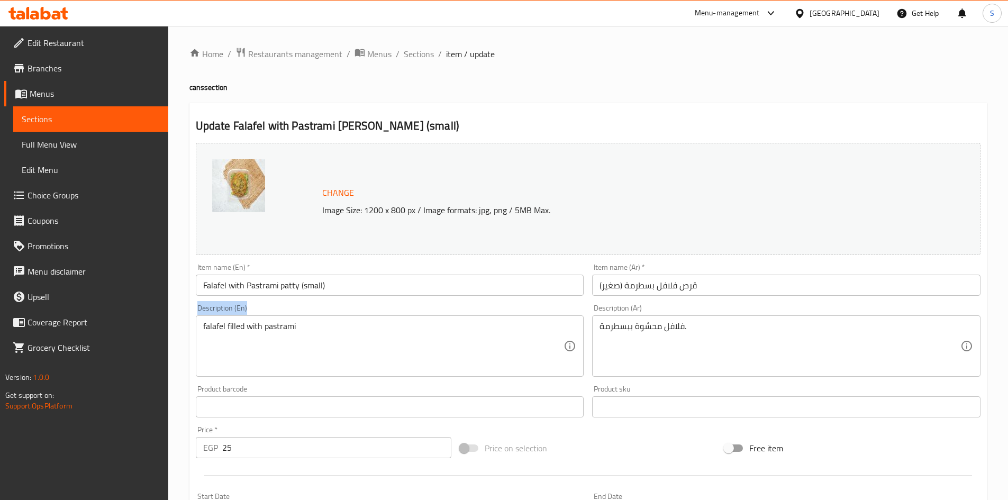
click at [275, 319] on div "falafel filled with pastrami Description (En)" at bounding box center [390, 345] width 388 height 61
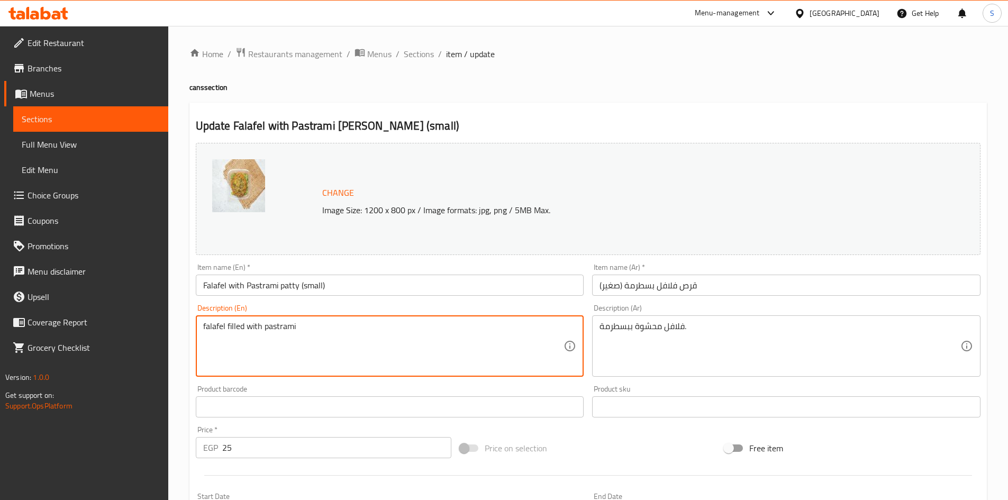
click at [270, 332] on textarea "falafel filled with pastrami" at bounding box center [383, 346] width 361 height 50
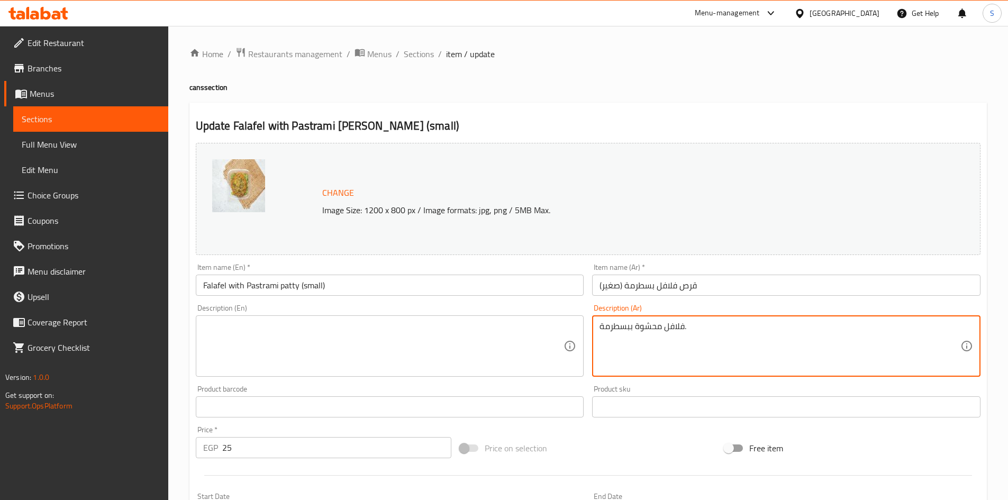
click at [648, 348] on textarea "فلافل محشوة ببسطرمة." at bounding box center [779, 346] width 361 height 50
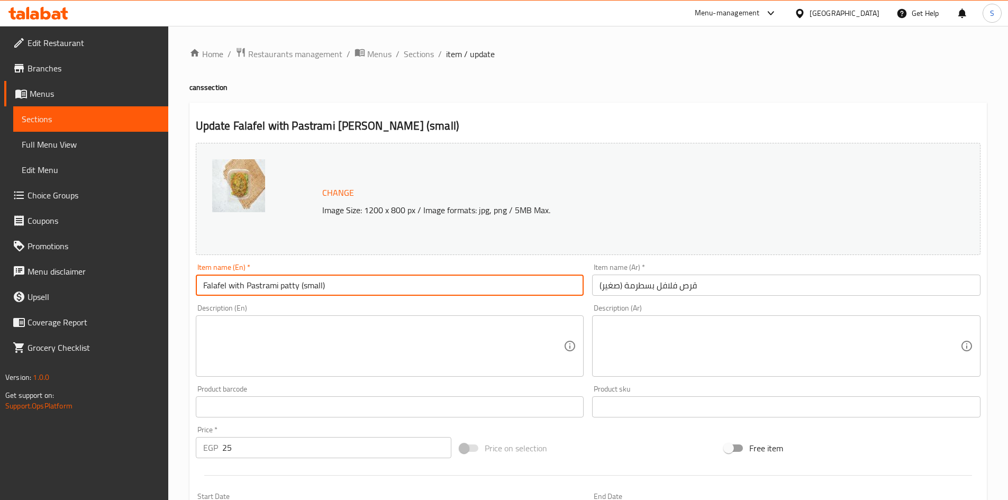
click at [450, 283] on input "Falafel with Pastrami patty (small)" at bounding box center [390, 284] width 388 height 21
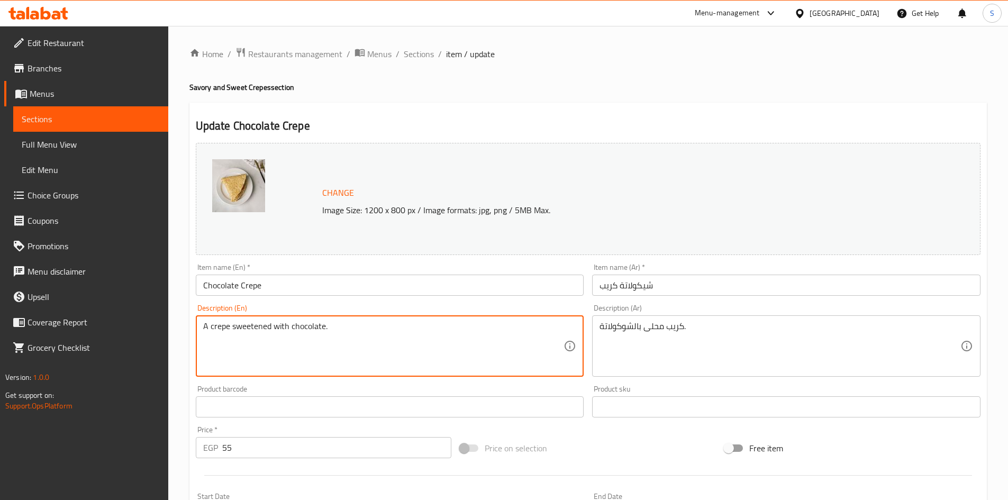
click at [331, 340] on textarea "A crepe sweetened with chocolate." at bounding box center [383, 346] width 361 height 50
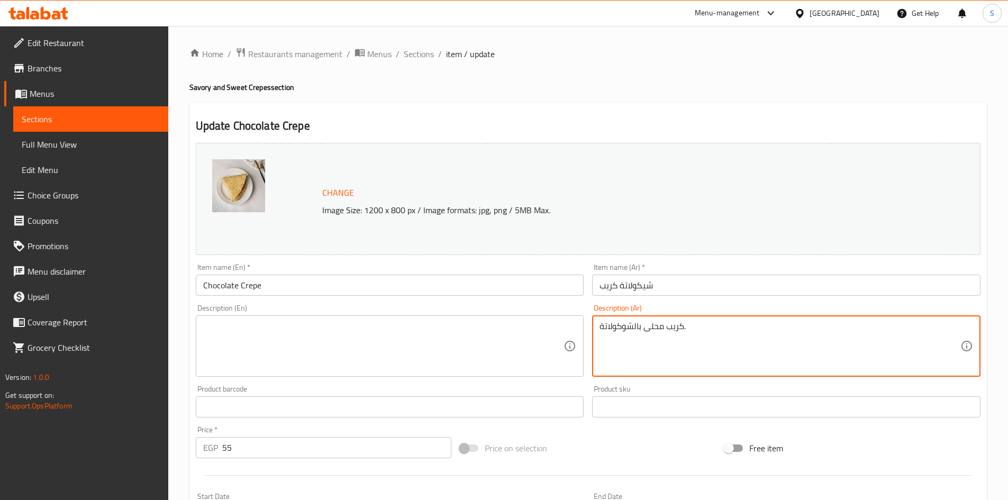
click at [642, 336] on textarea "كريب محلى بالشوكولاتة." at bounding box center [779, 346] width 361 height 50
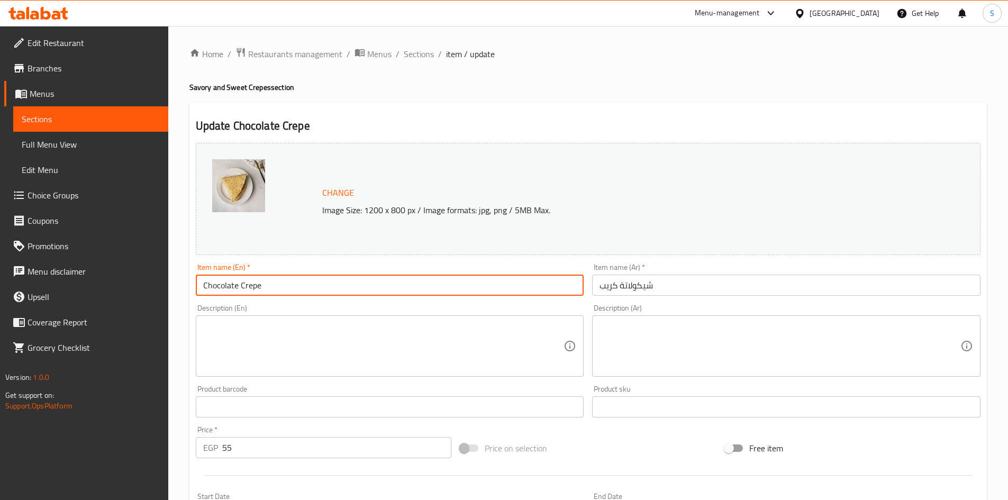
click at [356, 279] on input "Chocolate Crepe" at bounding box center [390, 284] width 388 height 21
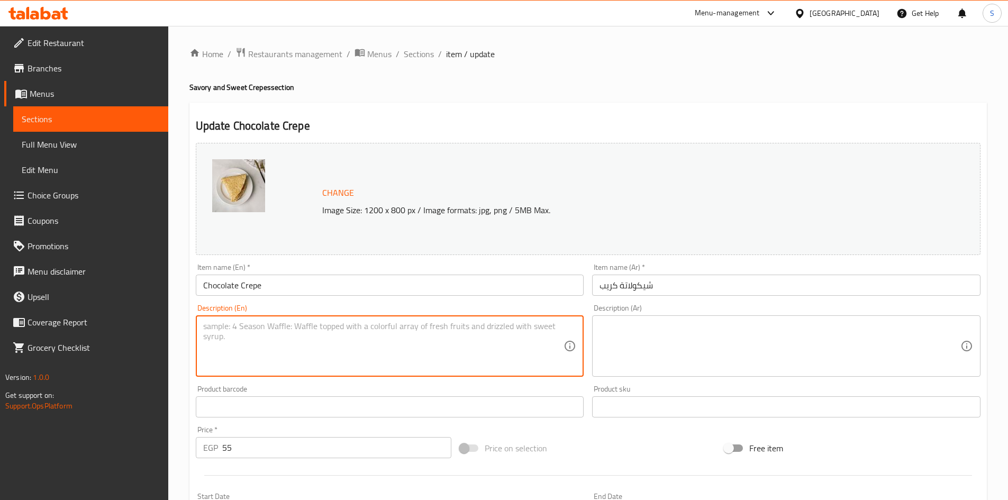
click at [268, 339] on textarea at bounding box center [383, 346] width 361 height 50
paste textarea "Filled with rich melted chocolate and drizzled with more"
type textarea "Filled with rich melted chocolate and drizzled with more"
click at [651, 344] on textarea at bounding box center [779, 346] width 361 height 50
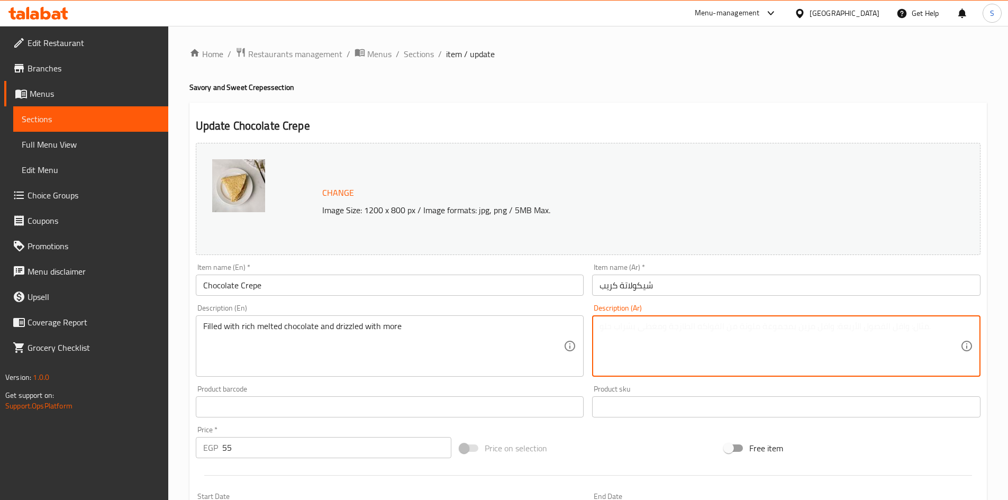
paste textarea "مليئة بالشوكولاتة الغنية الذائبة ومغطاه بالمزيد"
type textarea "مليئة بالشوكولاتة الغنية الذائبة ومغطاه بالمزيد"
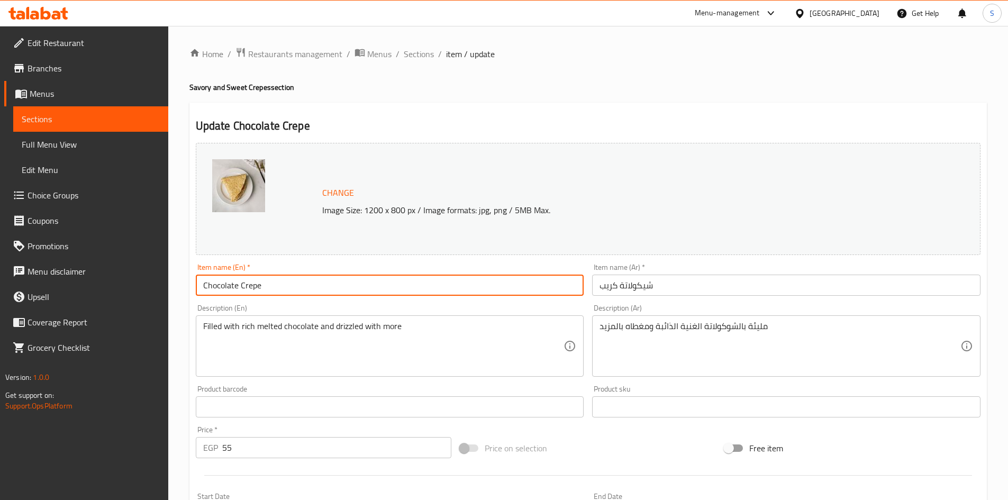
click at [462, 284] on input "Chocolate Crepe" at bounding box center [390, 284] width 388 height 21
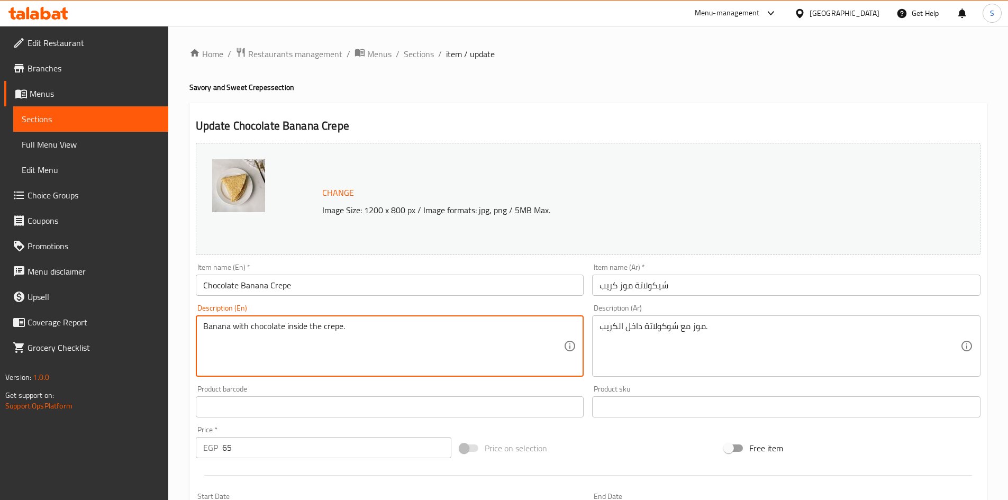
click at [288, 332] on textarea "Banana with chocolate inside the crepe." at bounding box center [383, 346] width 361 height 50
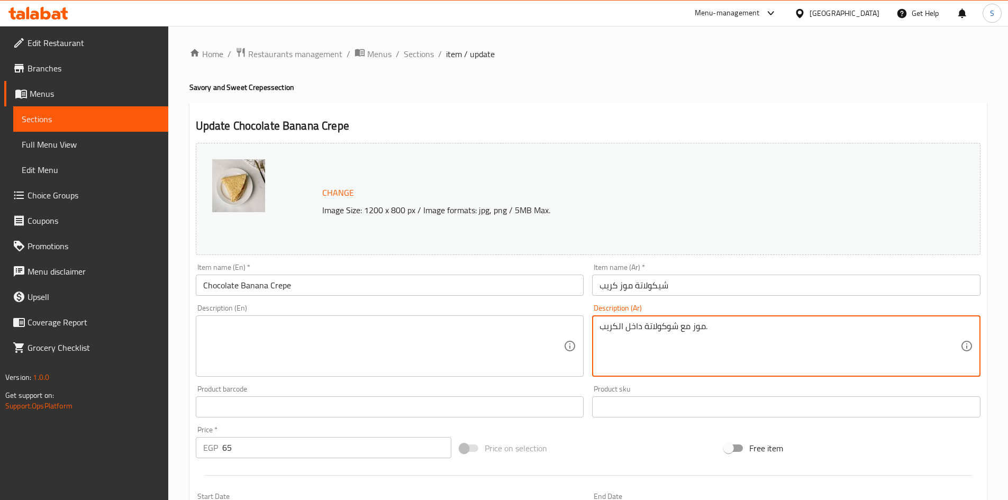
click at [773, 337] on textarea "موز مع شوكولاتة داخل الكريب." at bounding box center [779, 346] width 361 height 50
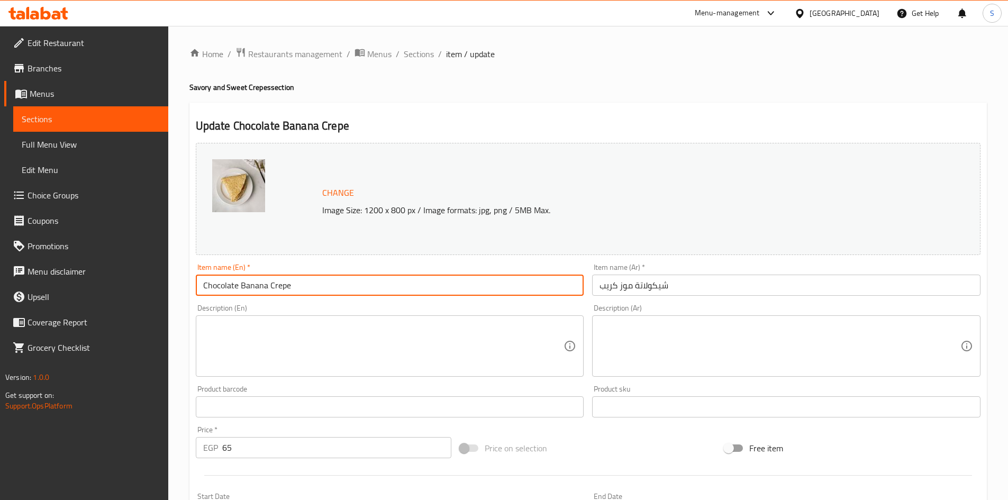
click at [255, 287] on input "Chocolate Banana Crepe" at bounding box center [390, 284] width 388 height 21
click at [349, 281] on input "Chocolate Banana Crepe" at bounding box center [390, 284] width 388 height 21
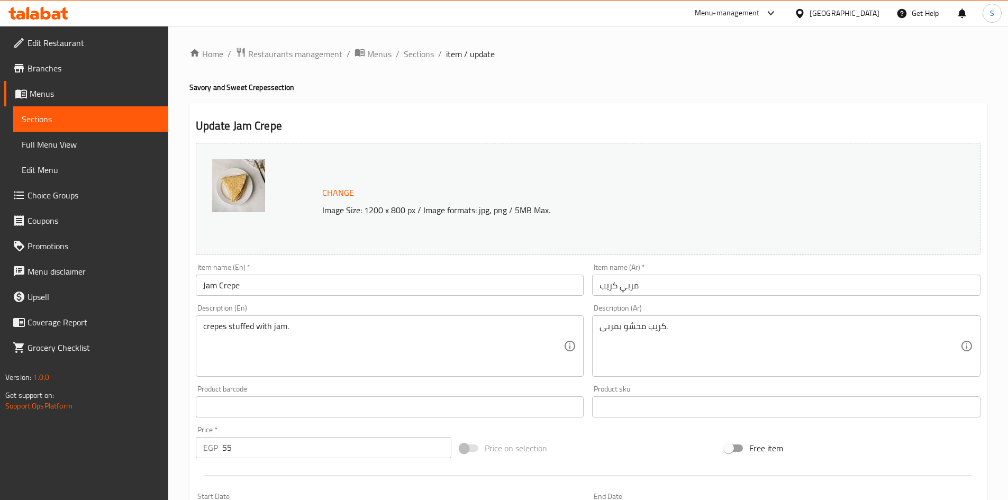
click at [267, 290] on input "Jam Crepe" at bounding box center [390, 284] width 388 height 21
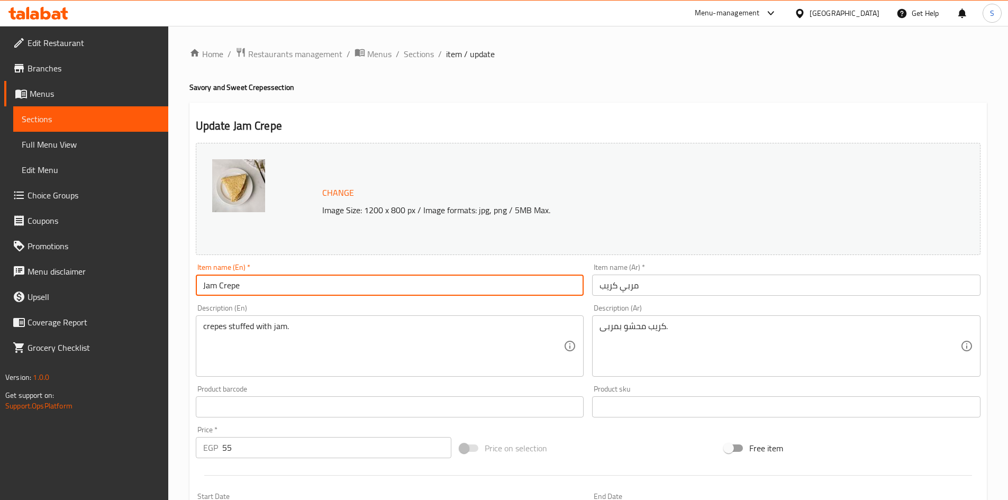
click at [267, 290] on input "Jam Crepe" at bounding box center [390, 284] width 388 height 21
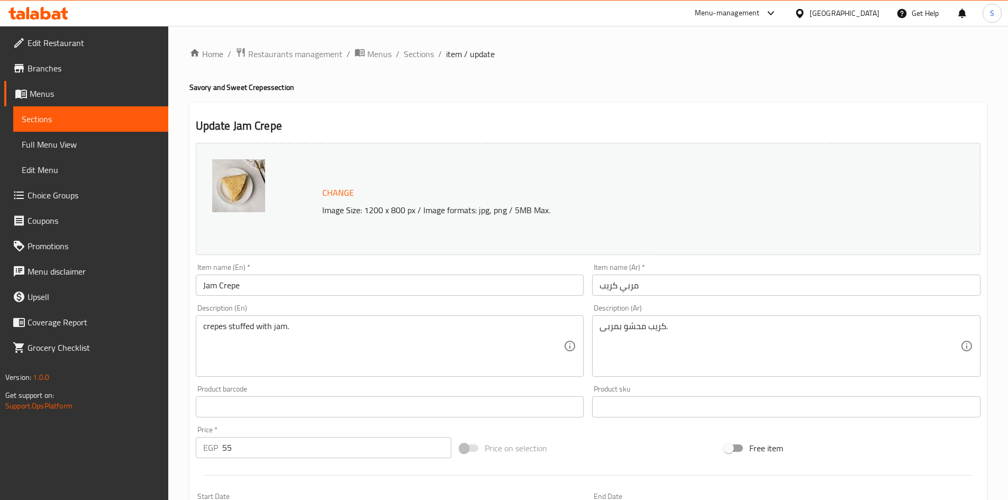
click at [291, 318] on div "crepes stuffed with jam. Description (En)" at bounding box center [390, 345] width 388 height 61
drag, startPoint x: 291, startPoint y: 318, endPoint x: 205, endPoint y: 352, distance: 92.8
click at [280, 323] on div "crepes stuffed with jam. Description (En)" at bounding box center [390, 345] width 388 height 61
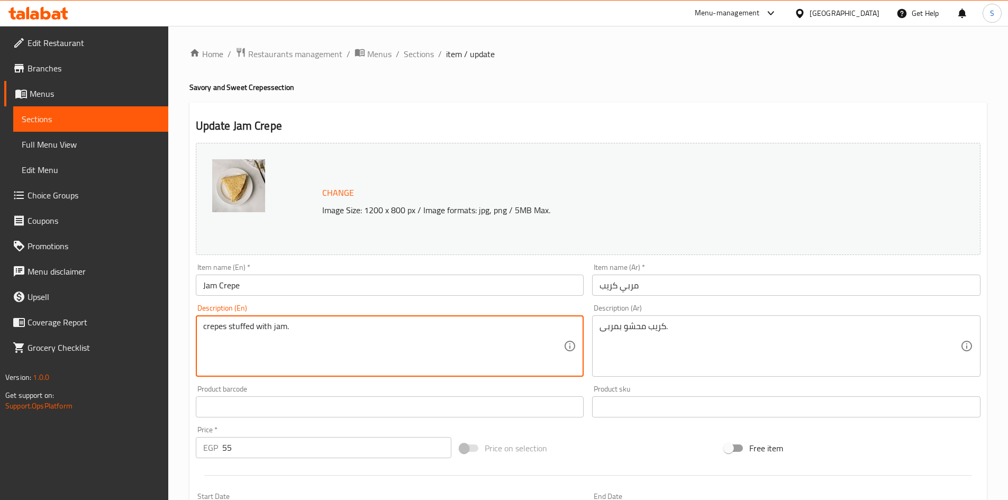
click at [235, 324] on textarea "crepes stuffed with jam." at bounding box center [383, 346] width 361 height 50
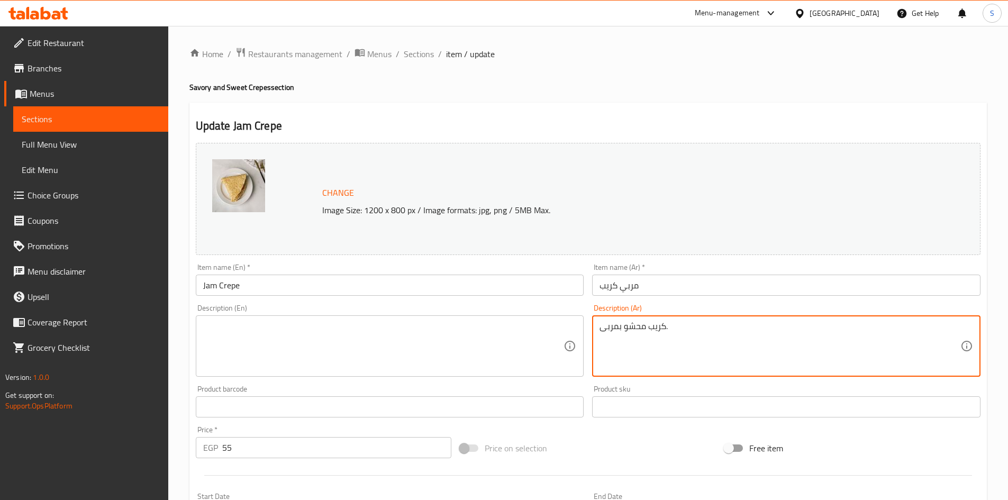
click at [791, 353] on textarea "كريب محشو بمربى." at bounding box center [779, 346] width 361 height 50
click at [648, 292] on input "مربي كريب" at bounding box center [786, 284] width 388 height 21
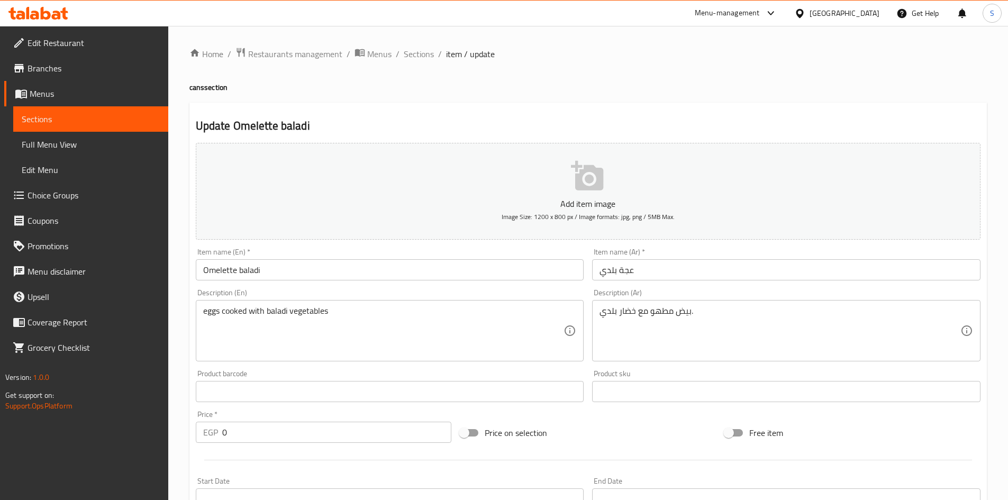
click at [216, 272] on input "Omelette baladi" at bounding box center [390, 269] width 388 height 21
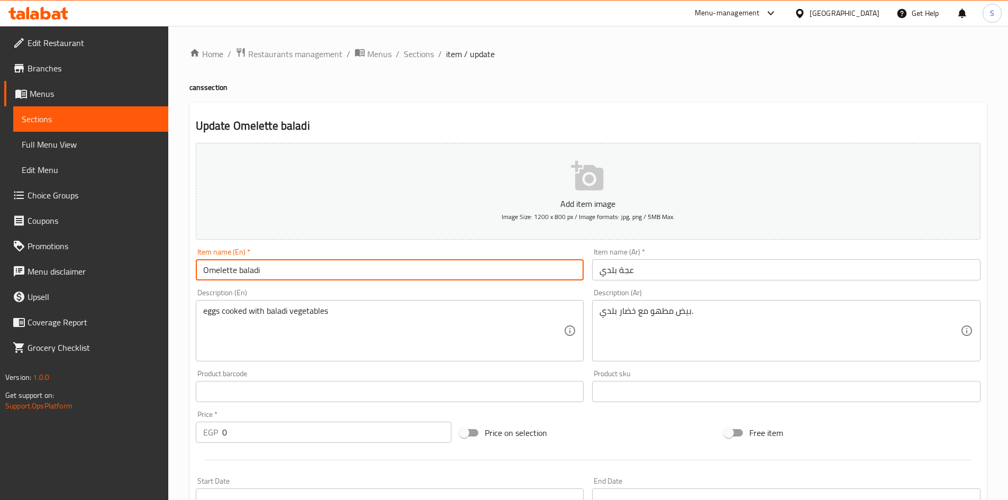
click at [216, 272] on input "Omelette baladi" at bounding box center [390, 269] width 388 height 21
paste input "Egga"
click at [259, 276] on input "Egga baladi" at bounding box center [390, 269] width 388 height 21
type input "Egga baladi"
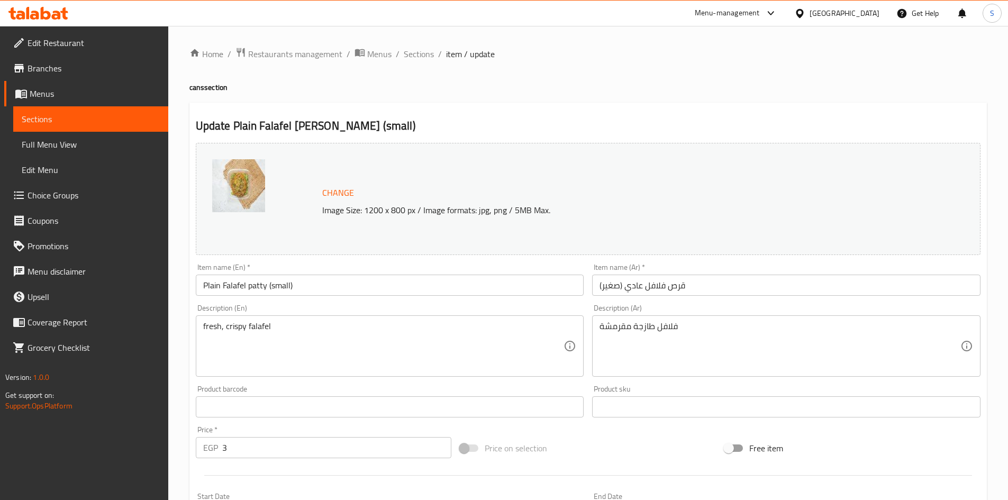
click at [215, 282] on input "Plain Falafel patty (small)" at bounding box center [390, 284] width 388 height 21
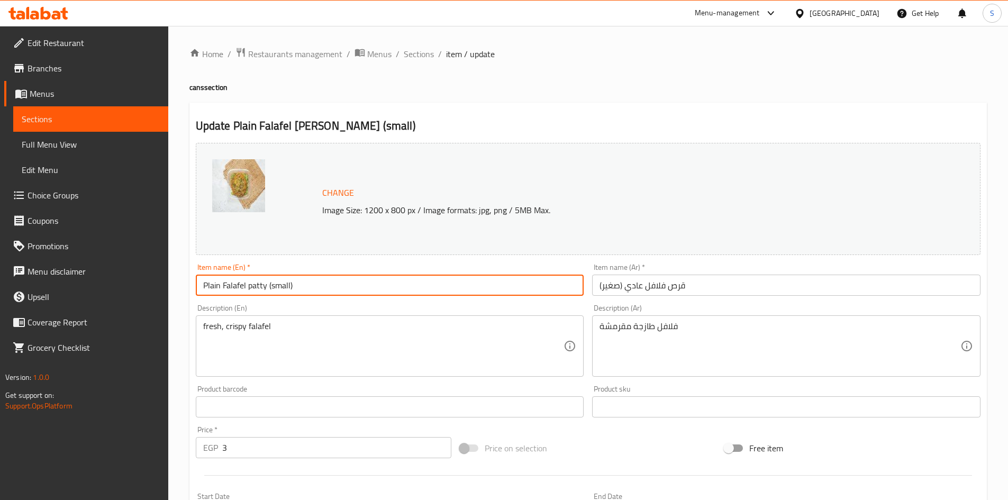
click at [215, 282] on input "Plain Falafel patty (small)" at bounding box center [390, 284] width 388 height 21
paste input "Regular"
type input "Regular Falafel patty (small)"
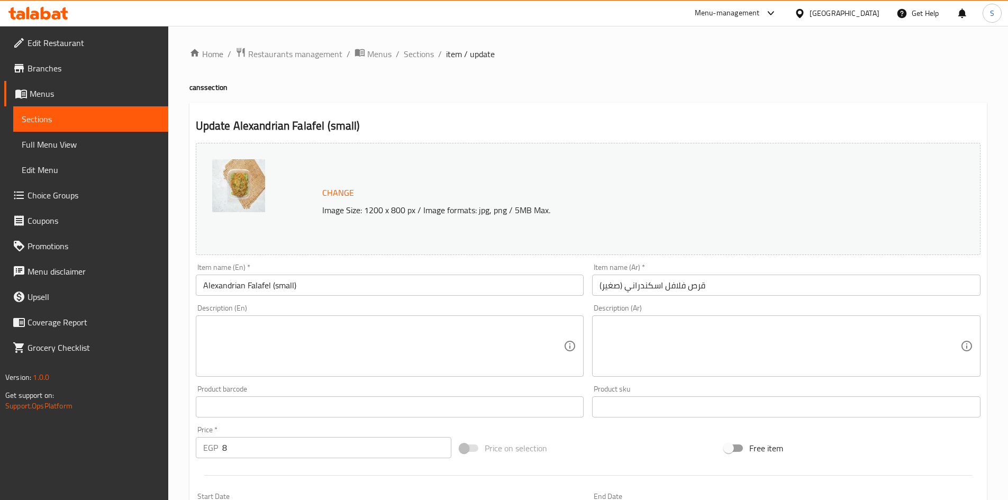
click at [273, 287] on input "Alexandrian Falafel (small)" at bounding box center [390, 284] width 388 height 21
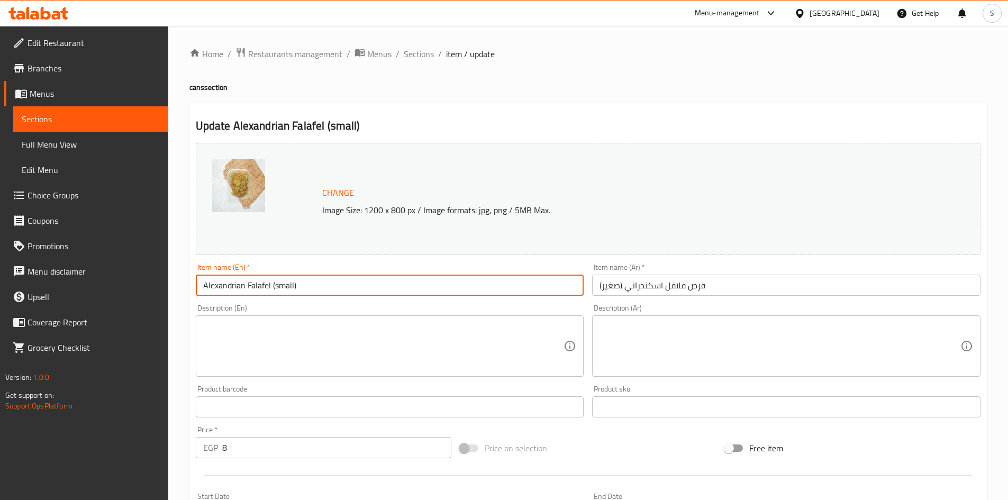
paste input "patty"
type input "Alexandrian Falafel patty (small)"
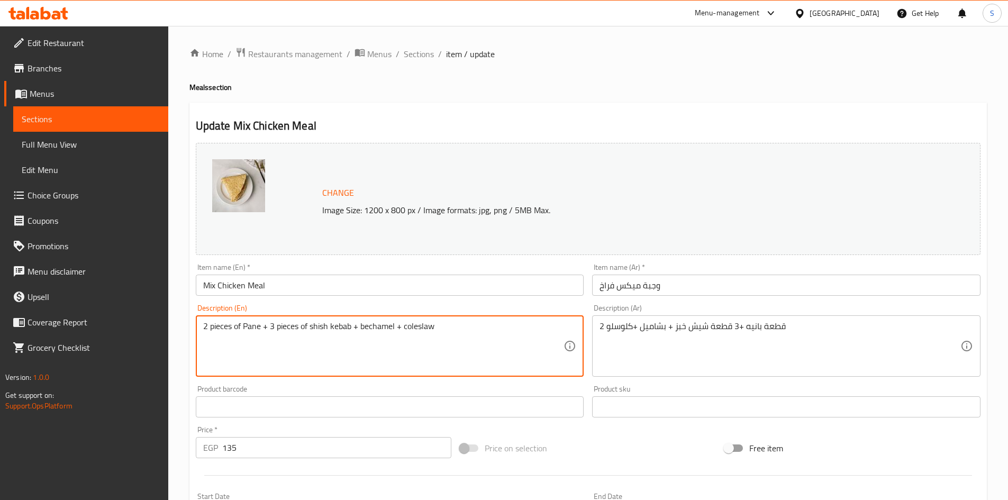
click at [334, 326] on textarea "2 pieces of Pane + 3 pieces of shish kebab + bechamel + coleslaw" at bounding box center [383, 346] width 361 height 50
paste textarea "bread"
type textarea "2 pieces of Pane + 3 pieces of shish bread+ bechamel + coleslaw"
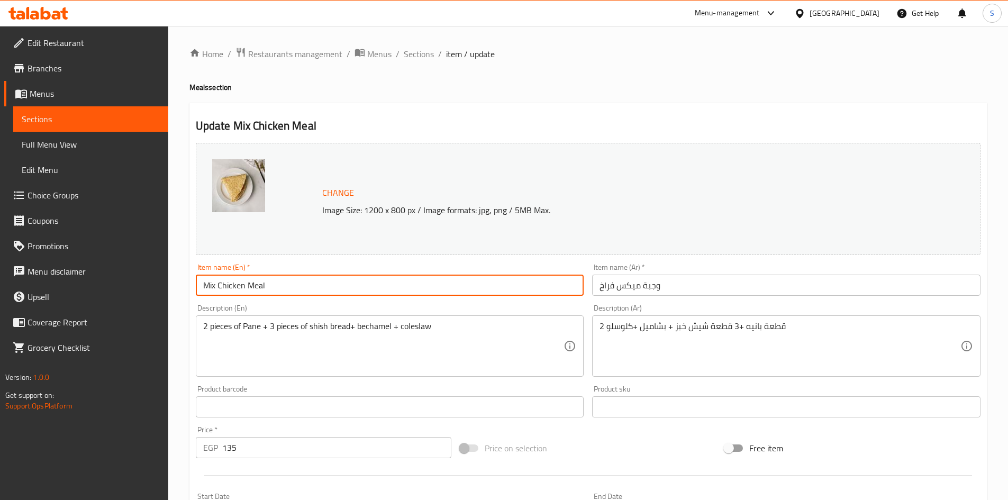
click at [386, 286] on input "Mix Chicken Meal" at bounding box center [390, 284] width 388 height 21
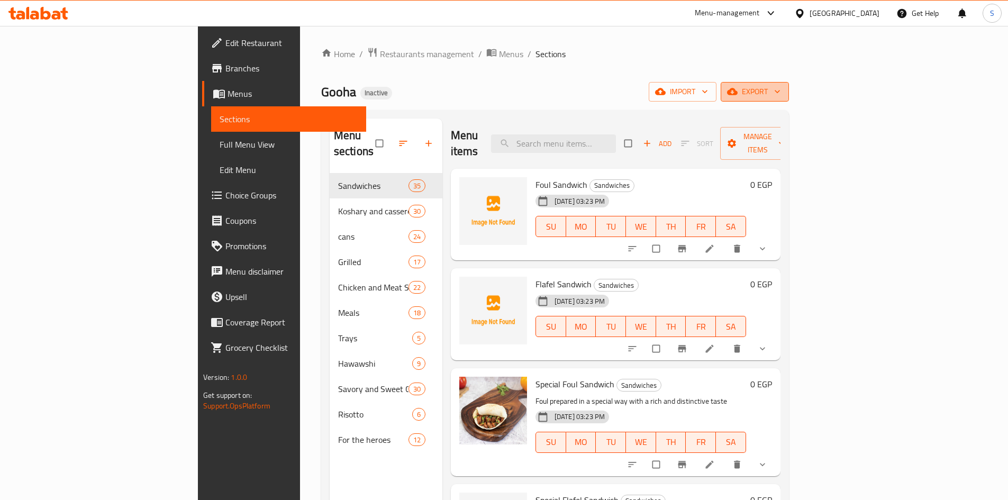
click at [737, 89] on icon "button" at bounding box center [732, 91] width 11 height 7
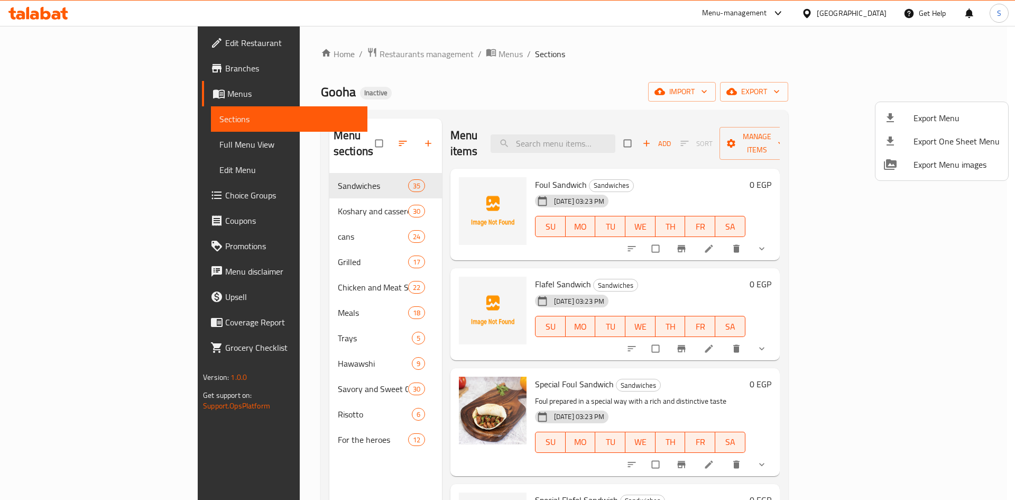
click at [903, 117] on div at bounding box center [899, 118] width 30 height 13
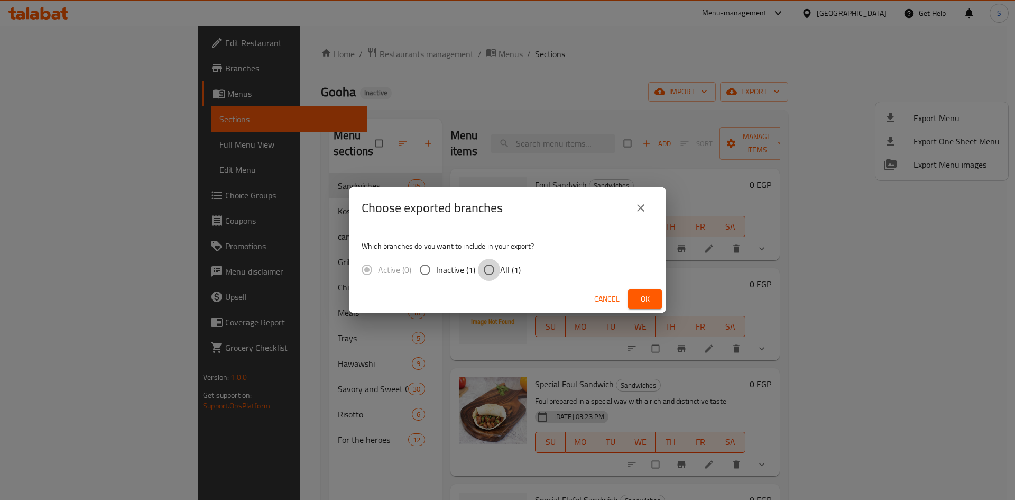
click at [490, 275] on input "All (1)" at bounding box center [489, 270] width 22 height 22
radio input "true"
click at [644, 297] on span "Ok" at bounding box center [645, 298] width 17 height 13
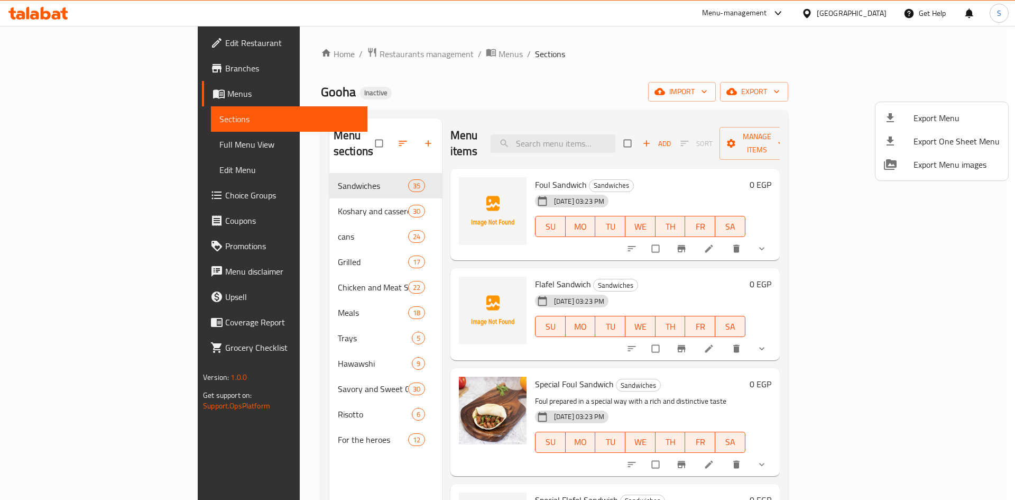
click at [868, 11] on div at bounding box center [507, 250] width 1015 height 500
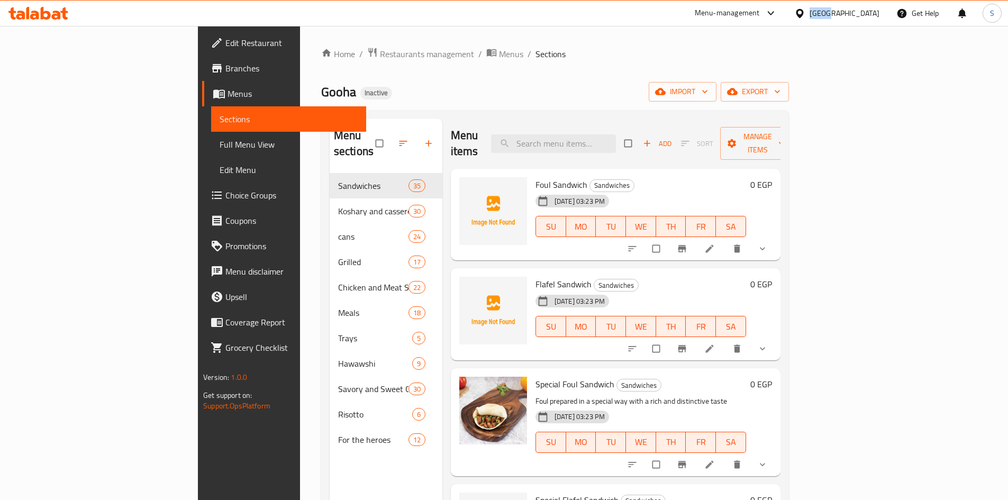
click at [868, 11] on div "Egypt" at bounding box center [844, 13] width 70 height 12
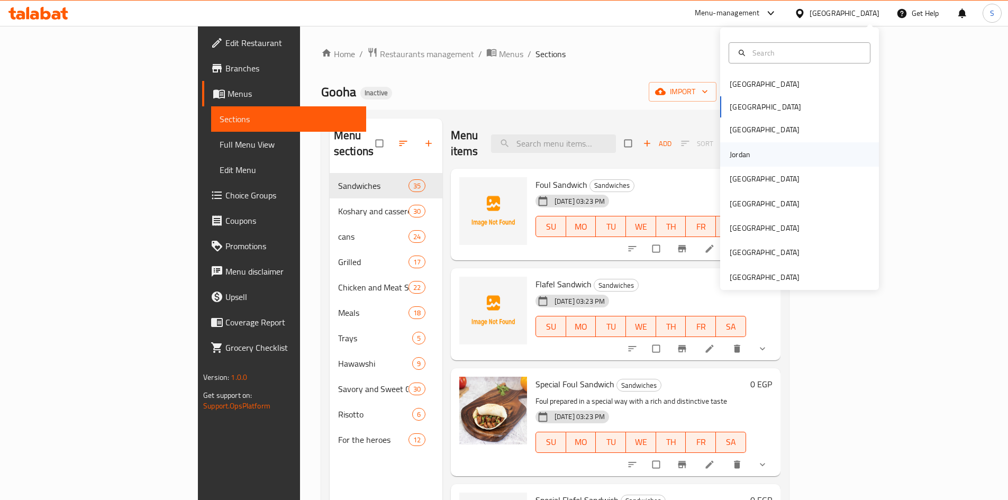
click at [750, 148] on div "Jordan" at bounding box center [740, 154] width 38 height 24
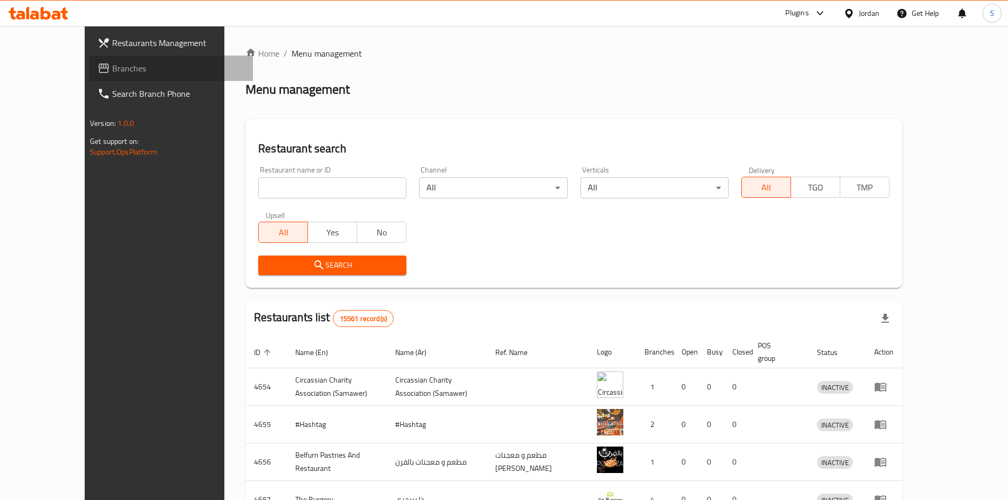
click at [112, 72] on span "Branches" at bounding box center [178, 68] width 132 height 13
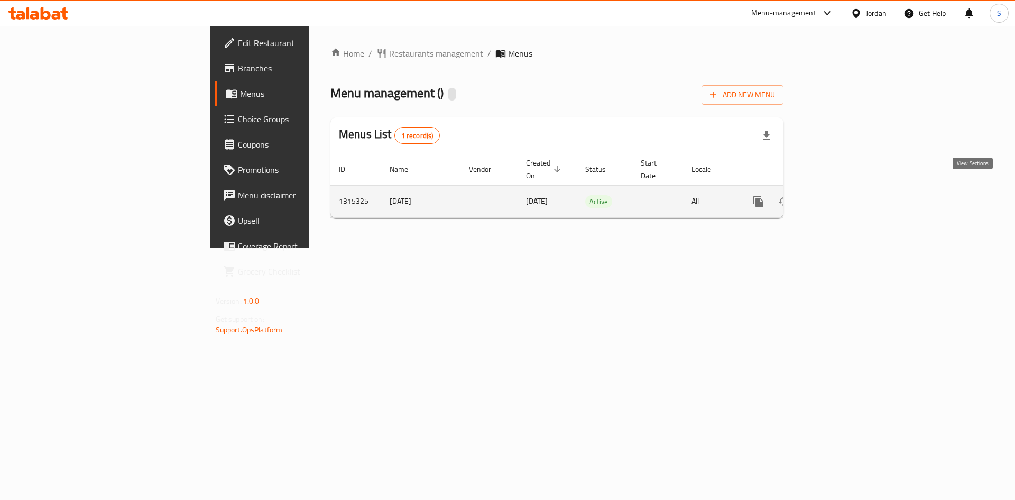
click at [848, 189] on link "enhanced table" at bounding box center [834, 201] width 25 height 25
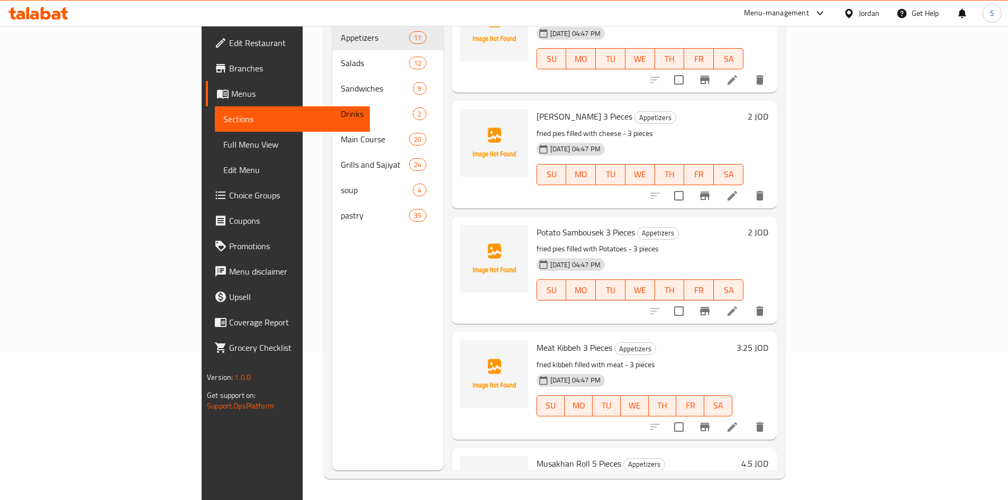
scroll to position [692, 0]
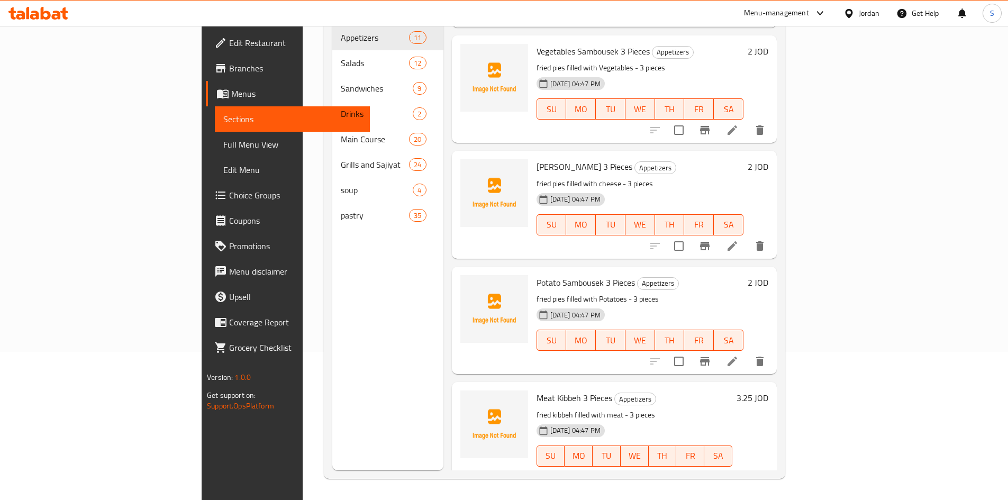
click at [229, 39] on span "Edit Restaurant" at bounding box center [295, 42] width 132 height 13
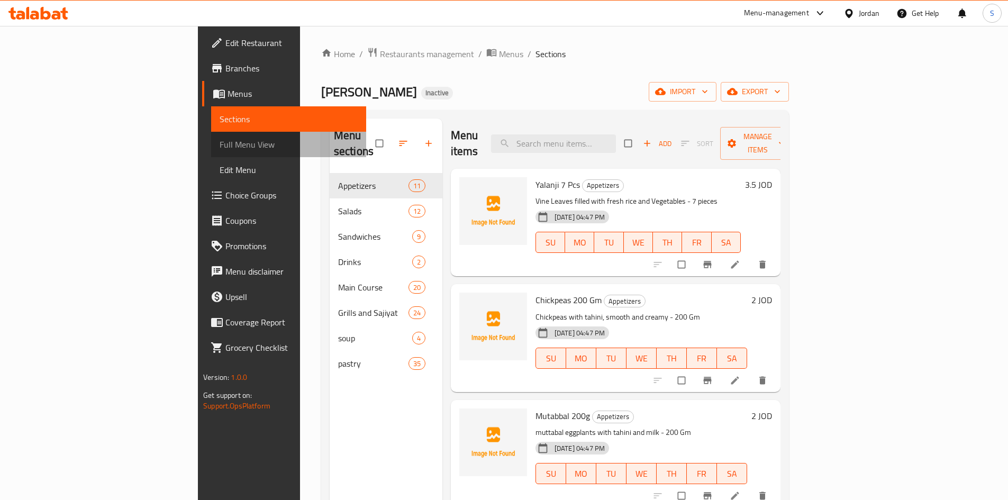
click at [219, 148] on span "Full Menu View" at bounding box center [288, 144] width 138 height 13
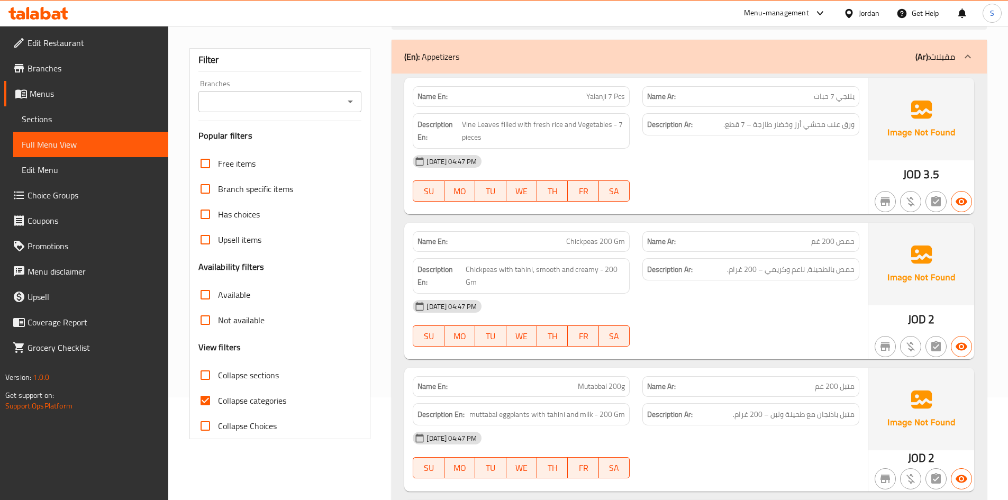
scroll to position [106, 0]
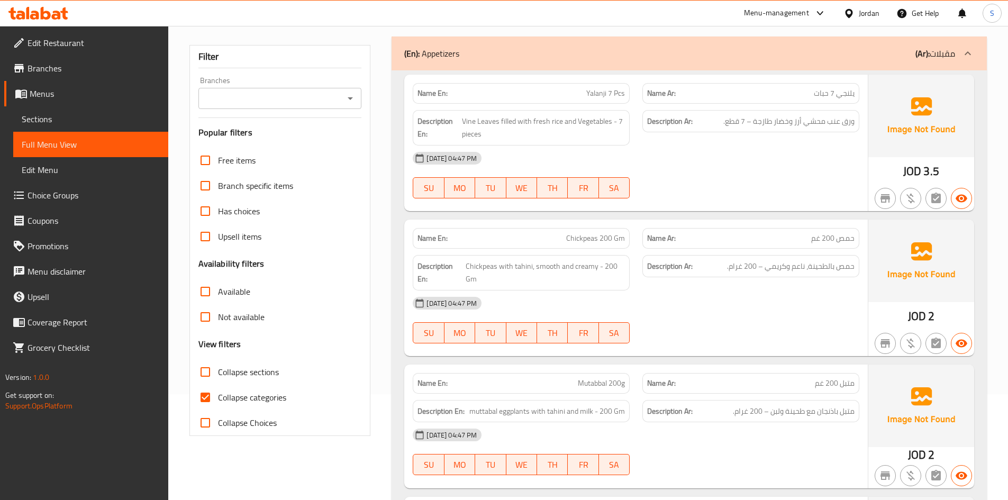
click at [224, 396] on span "Collapse categories" at bounding box center [252, 397] width 68 height 13
click at [218, 396] on input "Collapse categories" at bounding box center [205, 397] width 25 height 25
checkbox input "false"
click at [211, 372] on input "Collapse sections" at bounding box center [205, 371] width 25 height 25
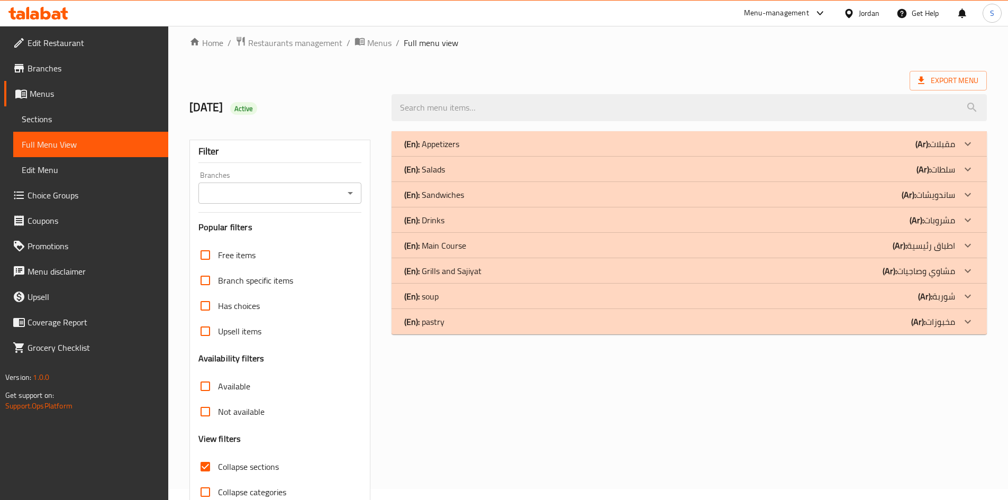
scroll to position [0, 0]
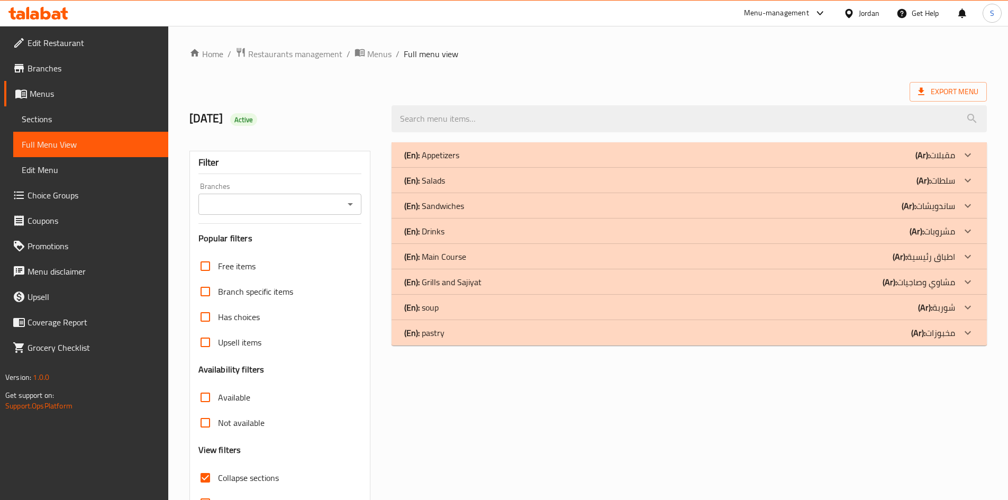
click at [471, 157] on div "(En): Appetizers (Ar): مقبلات" at bounding box center [679, 155] width 551 height 13
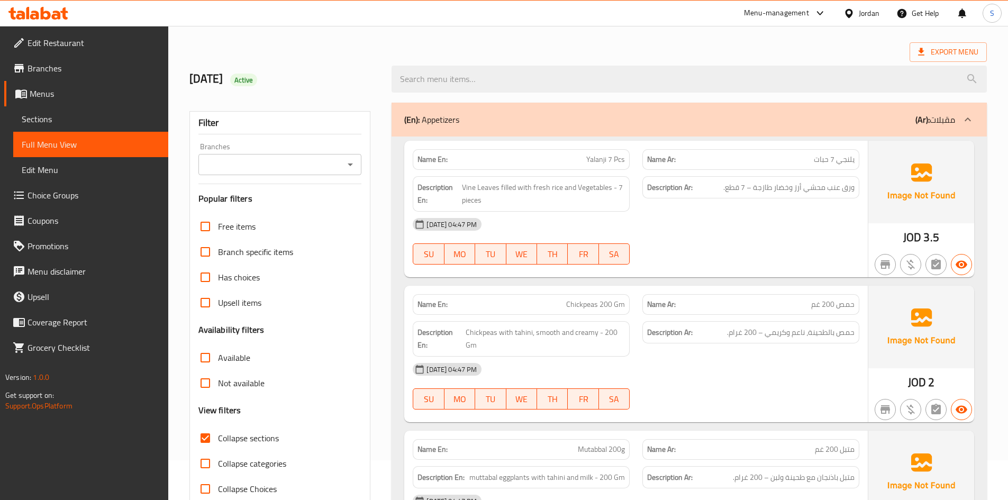
scroll to position [106, 0]
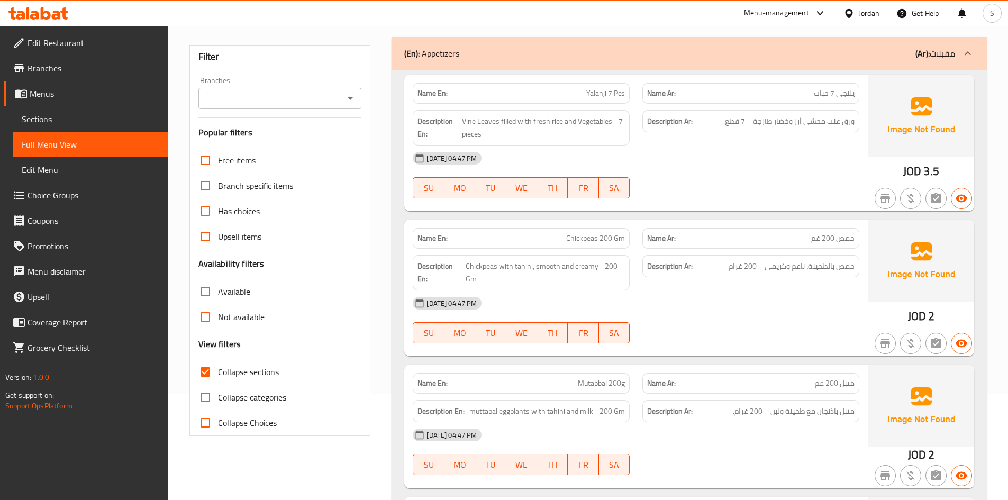
click at [239, 368] on span "Collapse sections" at bounding box center [248, 371] width 61 height 13
click at [218, 368] on input "Collapse sections" at bounding box center [205, 371] width 25 height 25
click at [207, 371] on input "Collapse sections" at bounding box center [205, 371] width 25 height 25
checkbox input "true"
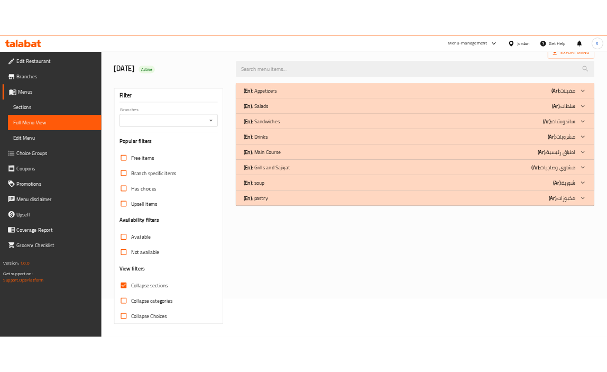
scroll to position [63, 0]
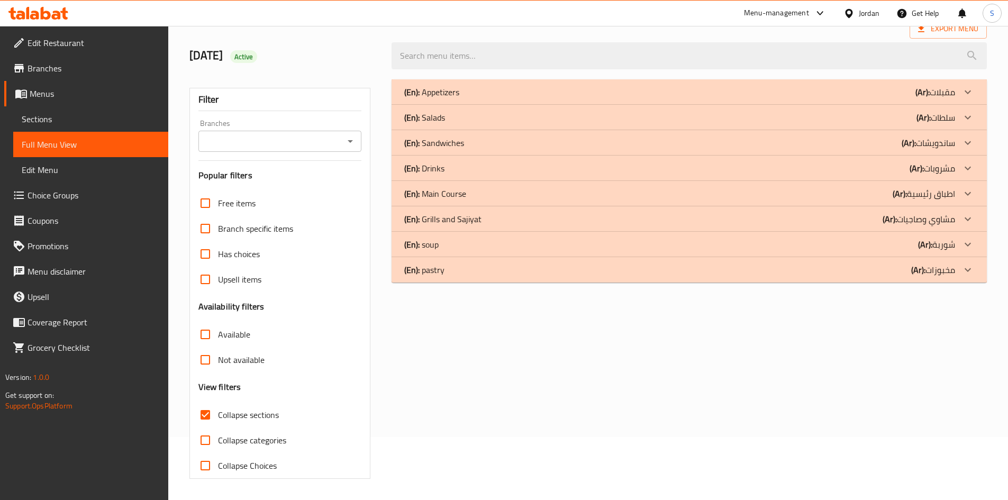
click at [444, 172] on p "(En): Drinks" at bounding box center [424, 168] width 40 height 13
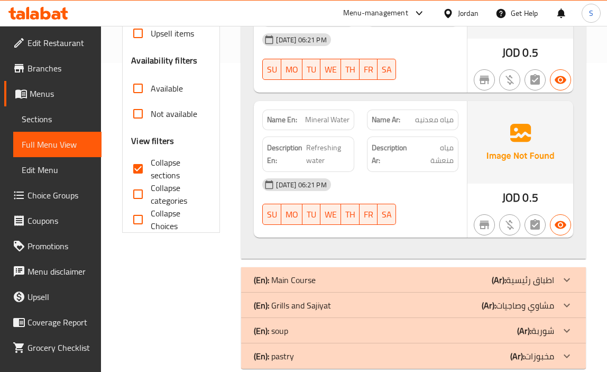
scroll to position [327, 0]
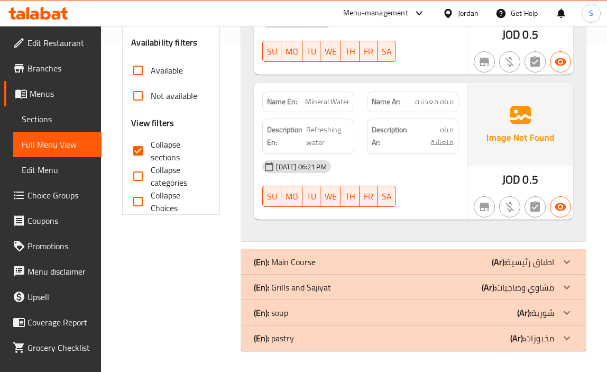
click at [511, 268] on p "(Ar): اطباق رئيسية" at bounding box center [523, 261] width 62 height 13
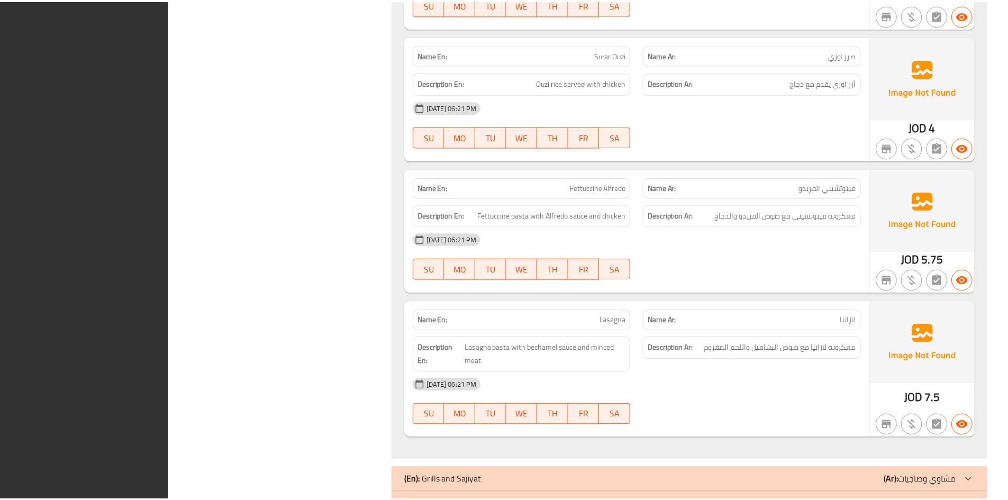
scroll to position [5574, 0]
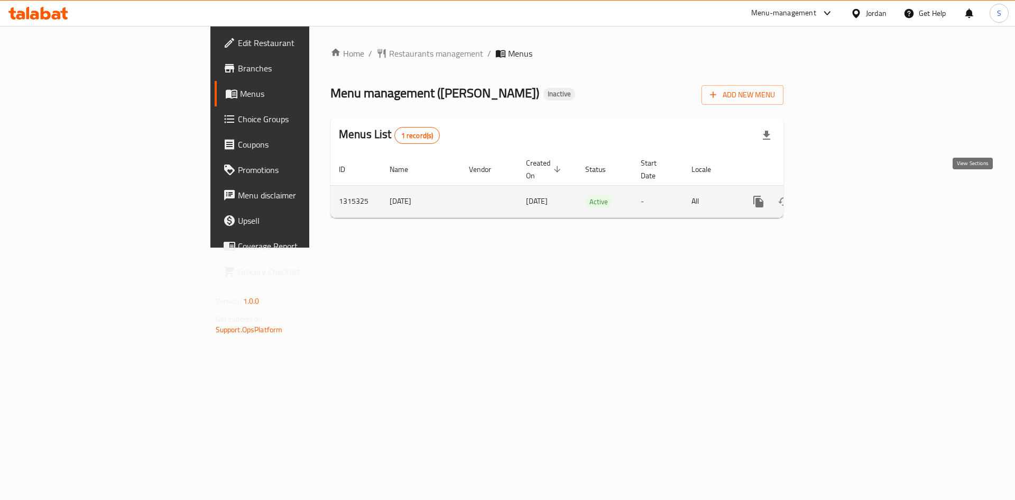
click at [841, 195] on icon "enhanced table" at bounding box center [835, 201] width 13 height 13
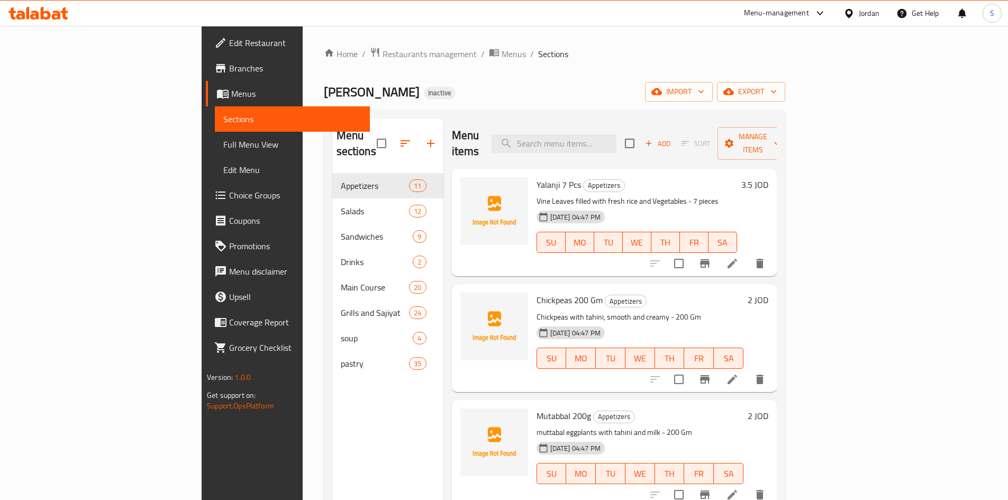
click at [573, 84] on div "[PERSON_NAME] Inactive import export" at bounding box center [554, 92] width 461 height 20
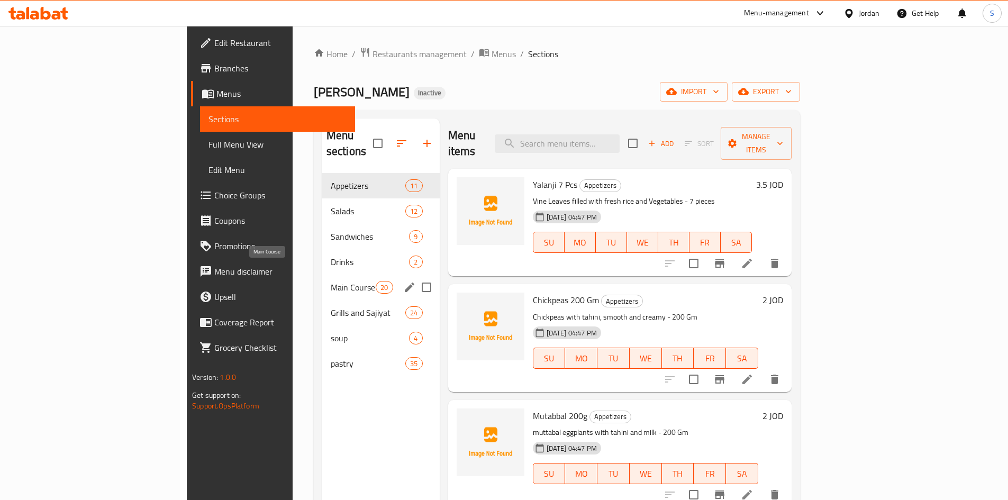
click at [331, 281] on span "Main Course" at bounding box center [353, 287] width 45 height 13
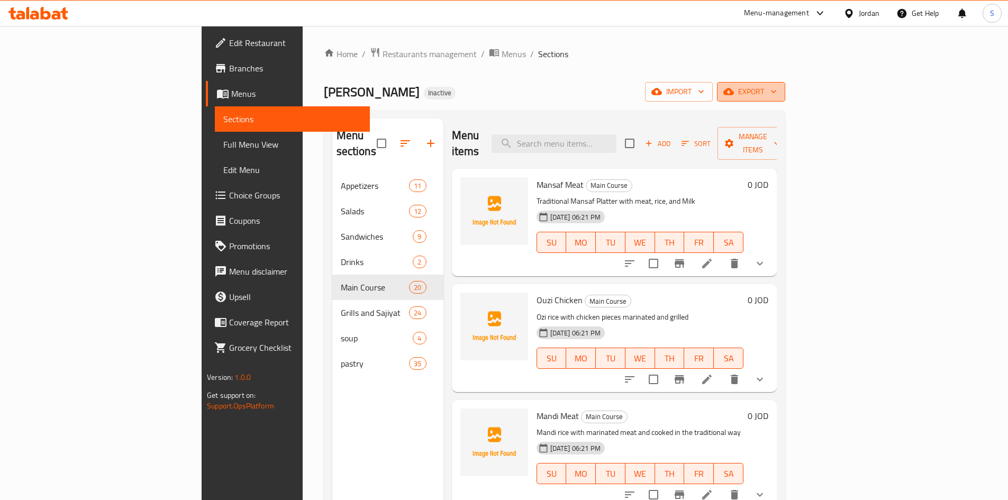
click at [734, 92] on icon "button" at bounding box center [728, 91] width 11 height 7
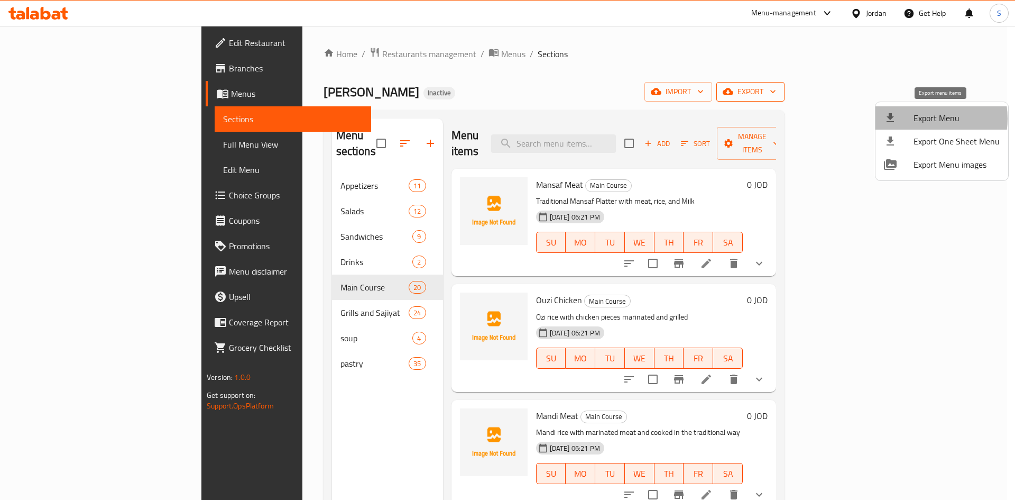
click at [919, 118] on span "Export Menu" at bounding box center [957, 118] width 86 height 13
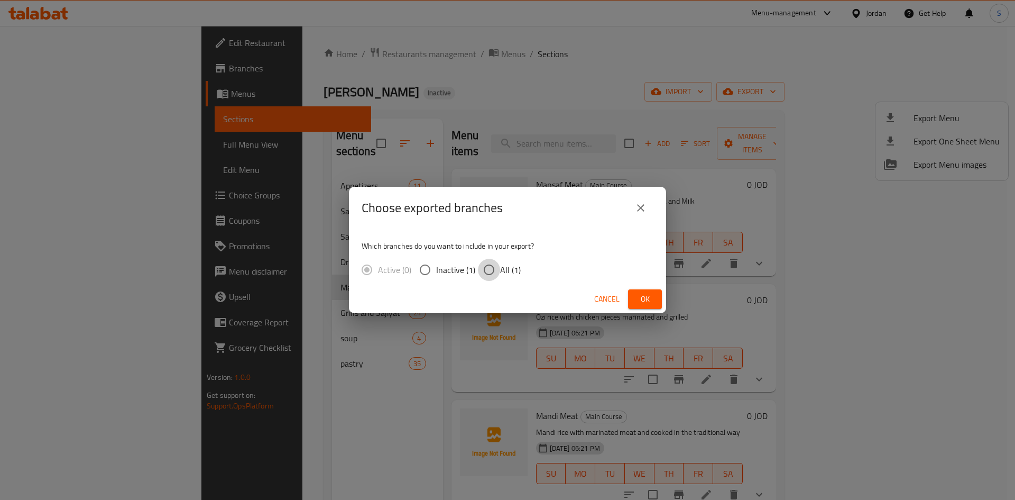
click at [498, 270] on input "All (1)" at bounding box center [489, 270] width 22 height 22
radio input "true"
click at [653, 299] on span "Ok" at bounding box center [645, 298] width 17 height 13
